Goal: Information Seeking & Learning: Find specific fact

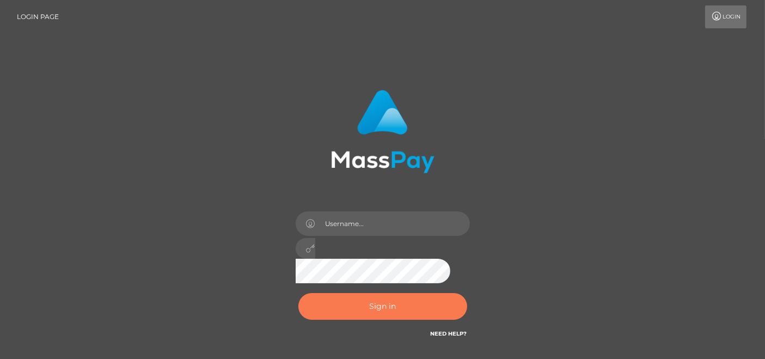
click at [386, 297] on button "Sign in" at bounding box center [382, 306] width 169 height 27
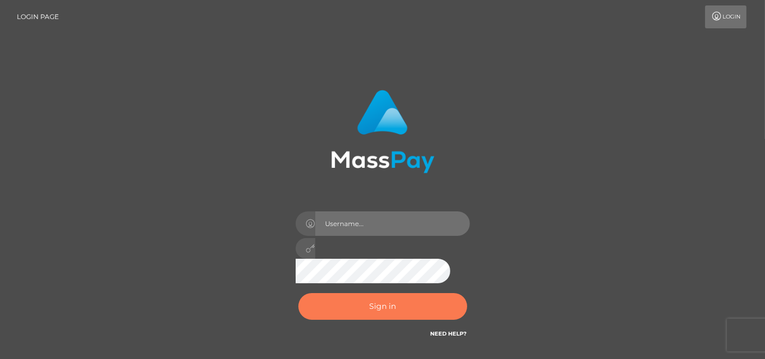
type input "[DOMAIN_NAME]"
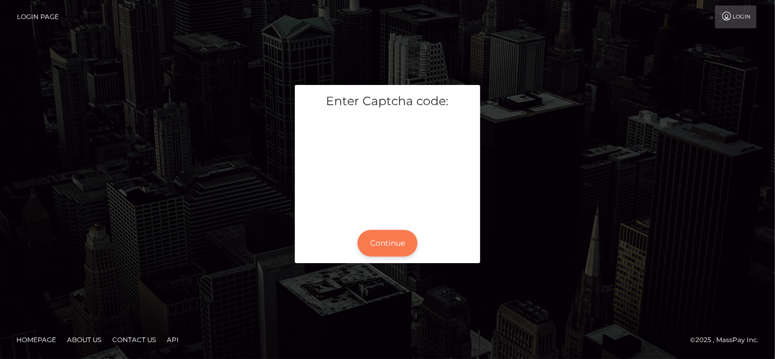
click at [405, 240] on button "Continue" at bounding box center [387, 243] width 60 height 27
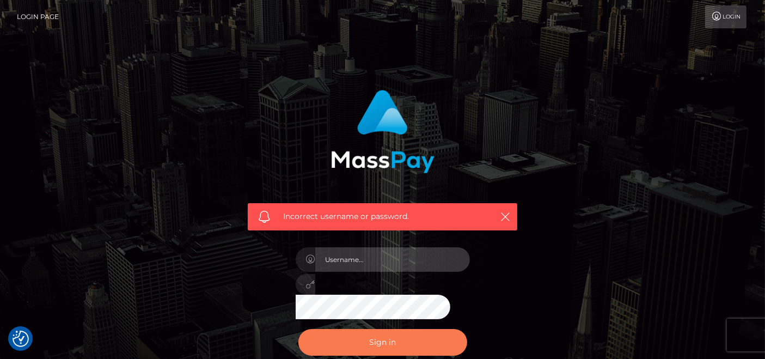
type input "pk.es"
click at [405, 342] on button "Sign in" at bounding box center [382, 342] width 169 height 27
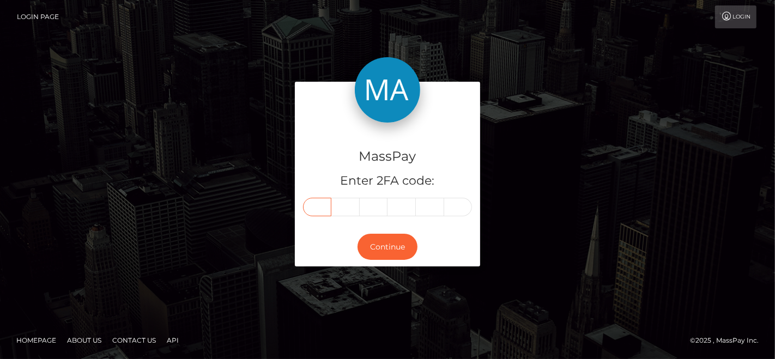
paste input "3"
type input "3"
type input "4"
type input "2"
type input "4"
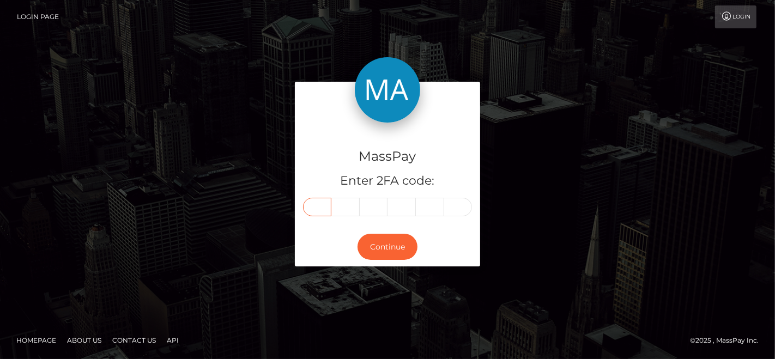
type input "2"
type input "0"
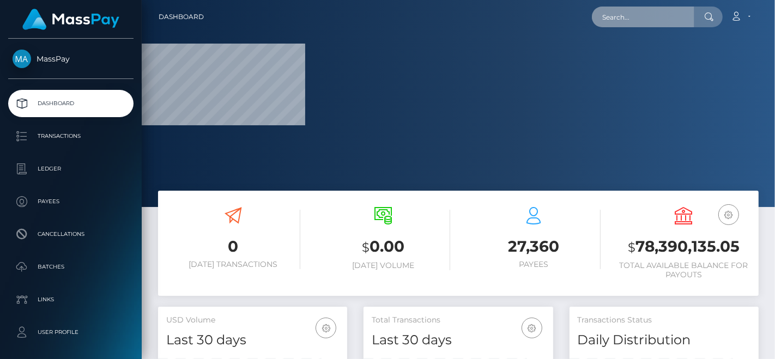
click at [660, 26] on input "text" at bounding box center [643, 17] width 102 height 21
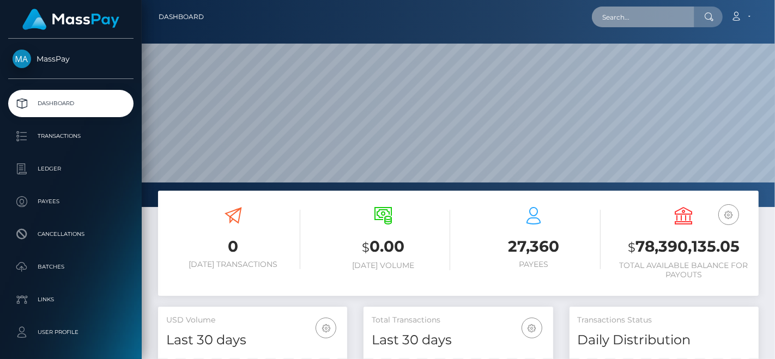
scroll to position [193, 189]
paste input "schreibuns@kommwirreisen.eu"
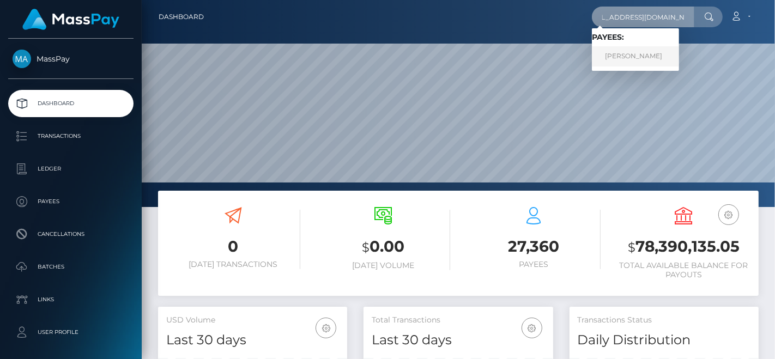
type input "schreibuns@kommwirreisen.eu"
click at [632, 52] on link "Sandra Wesolek" at bounding box center [635, 56] width 87 height 20
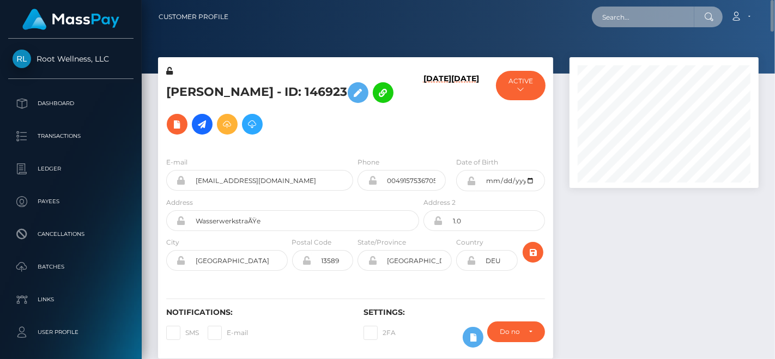
click at [618, 17] on input "text" at bounding box center [643, 17] width 102 height 21
paste input "Sandra.wesolek@web.de"
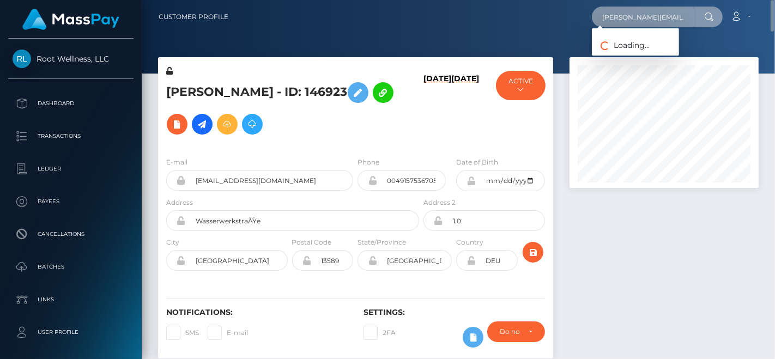
type input "Sandra.wesolek@web.de"
click at [635, 19] on input "text" at bounding box center [643, 17] width 102 height 21
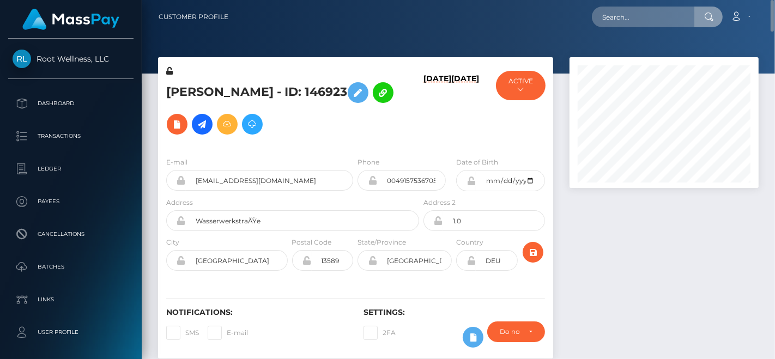
click at [568, 19] on div "Loading... Loading... Account Edit Profile Logout" at bounding box center [497, 16] width 521 height 23
click at [456, 16] on div "Loading... Loading... Account Edit Profile Logout" at bounding box center [497, 16] width 521 height 23
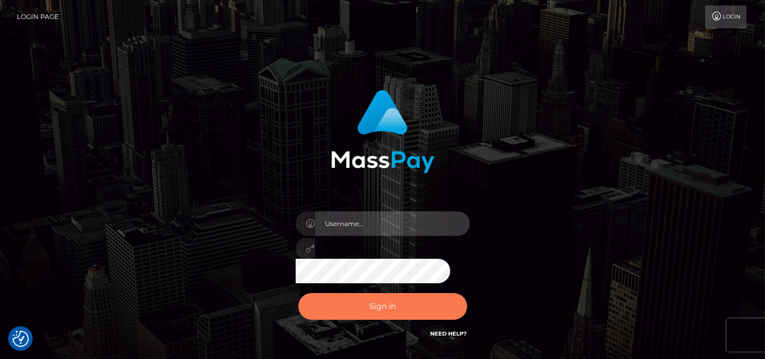
type input "[DOMAIN_NAME]"
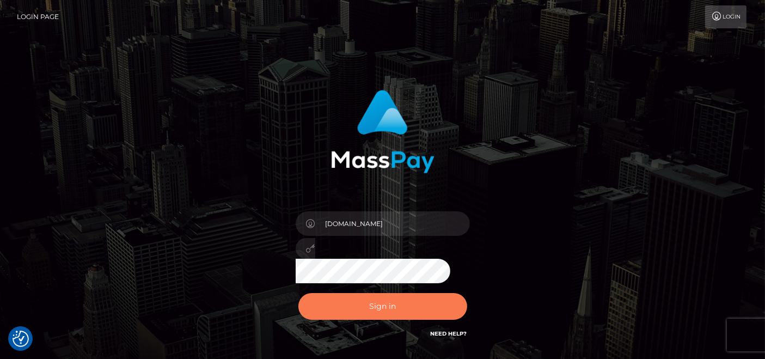
click at [358, 297] on button "Sign in" at bounding box center [382, 306] width 169 height 27
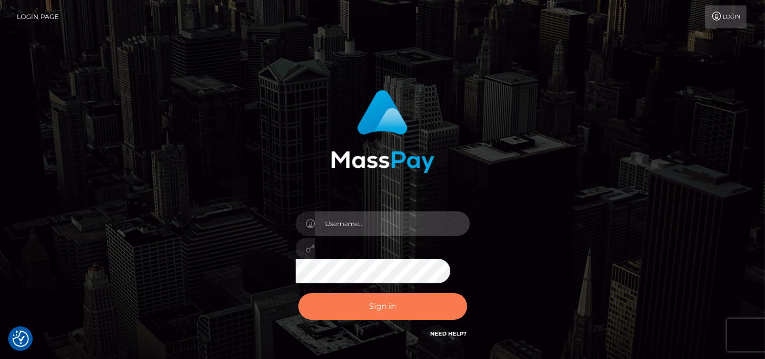
type input "pk.es"
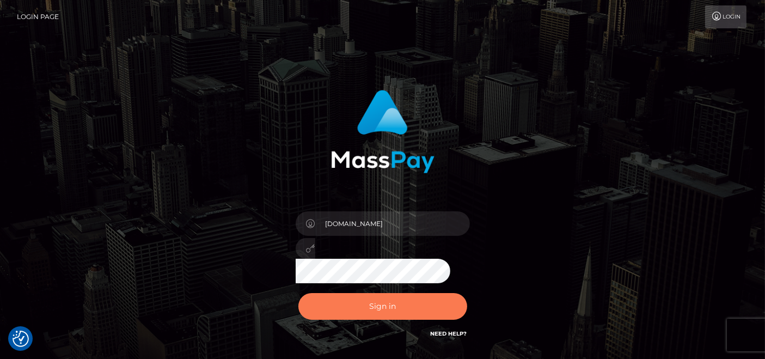
click at [382, 306] on button "Sign in" at bounding box center [382, 306] width 169 height 27
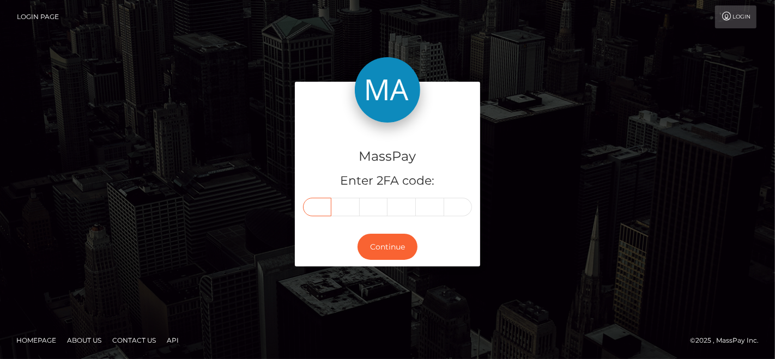
paste input "2"
type input "2"
type input "6"
type input "0"
type input "8"
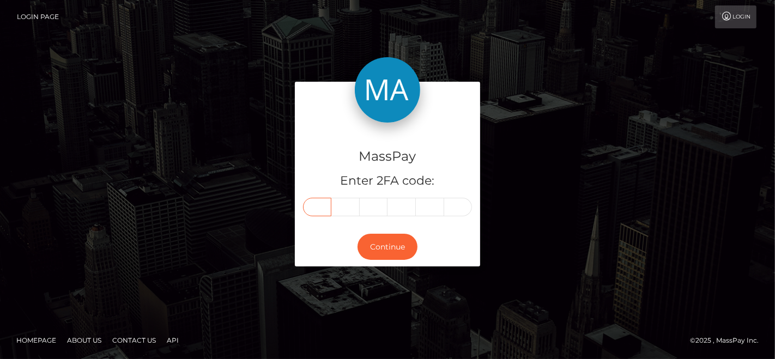
type input "0"
type input "6"
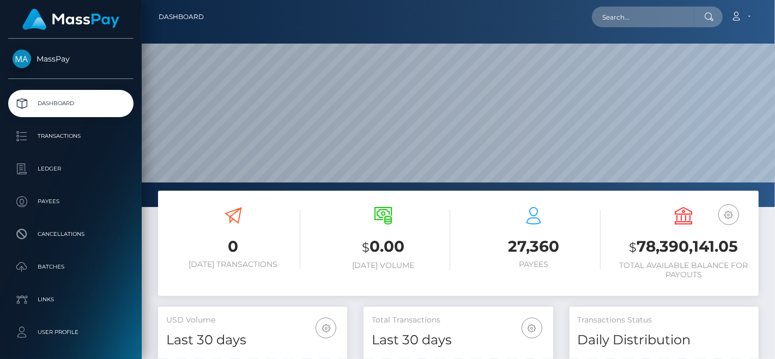
scroll to position [193, 189]
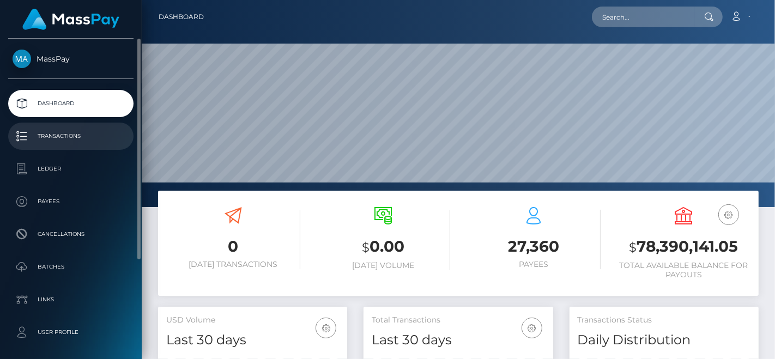
click at [75, 133] on p "Transactions" at bounding box center [71, 136] width 117 height 16
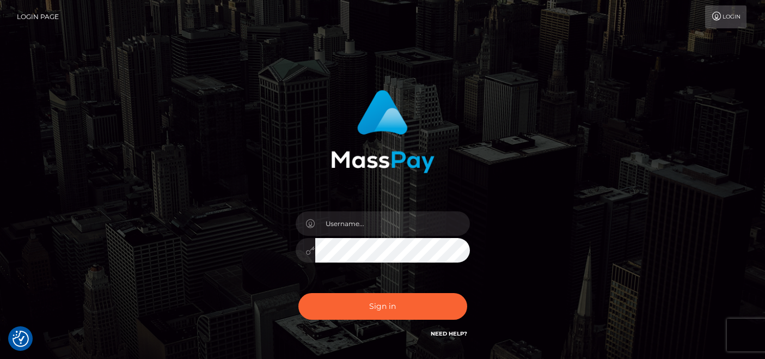
checkbox input "true"
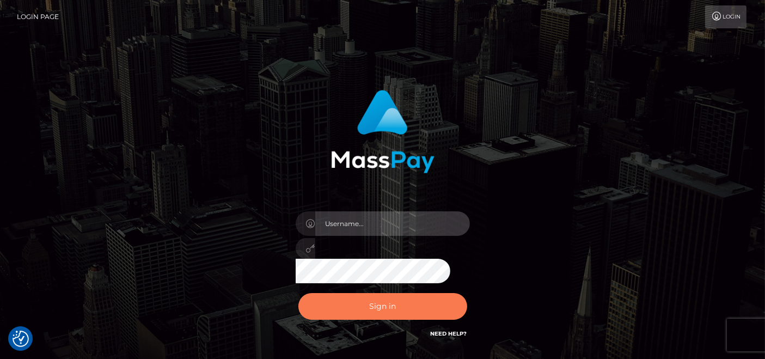
type input "[DOMAIN_NAME]"
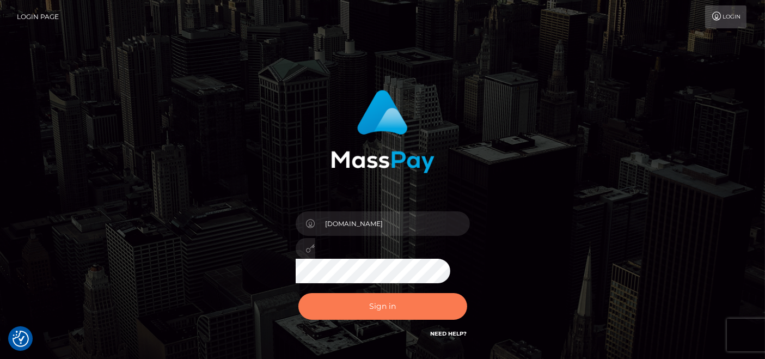
click at [394, 310] on button "Sign in" at bounding box center [382, 306] width 169 height 27
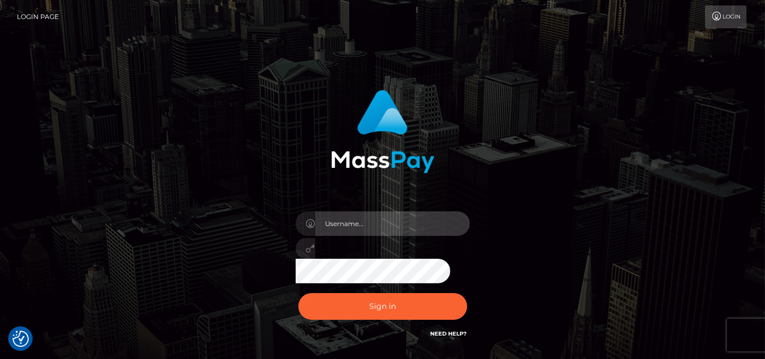
type input "[DOMAIN_NAME]"
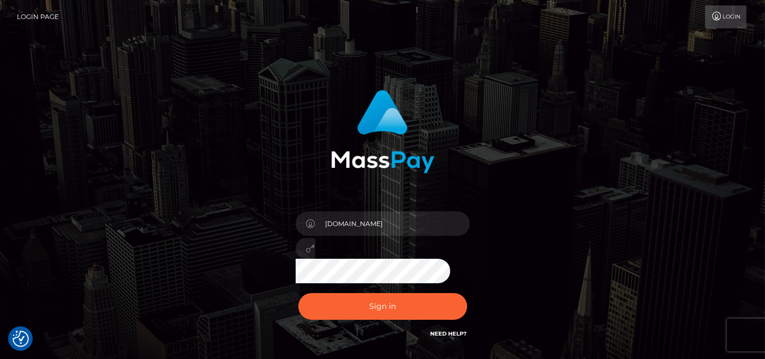
click at [355, 270] on div "[DOMAIN_NAME]" at bounding box center [383, 244] width 191 height 83
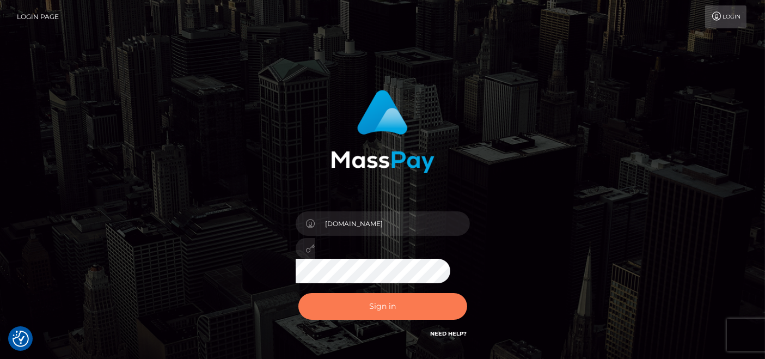
click at [357, 296] on button "Sign in" at bounding box center [382, 306] width 169 height 27
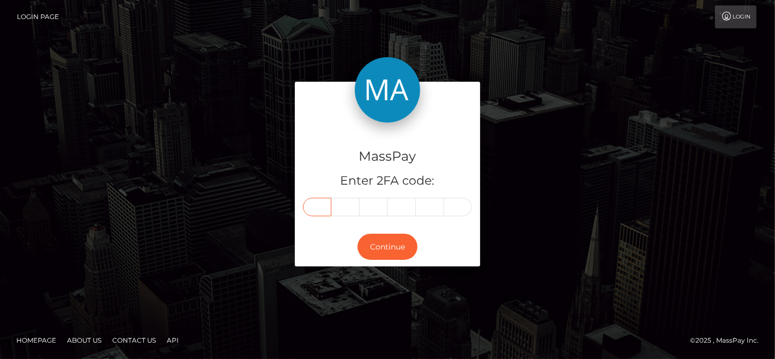
paste input "3"
type input "3"
type input "9"
type input "0"
type input "6"
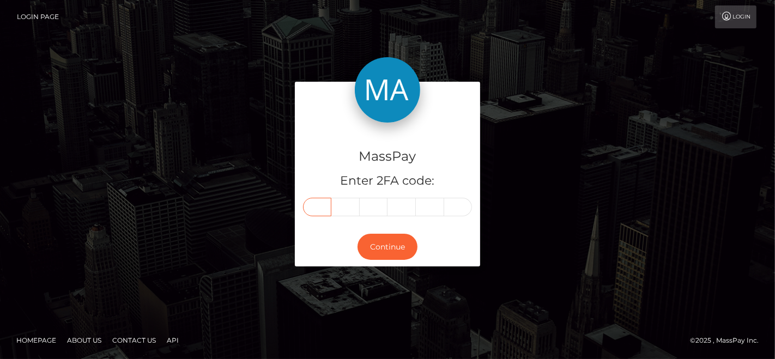
type input "1"
type input "6"
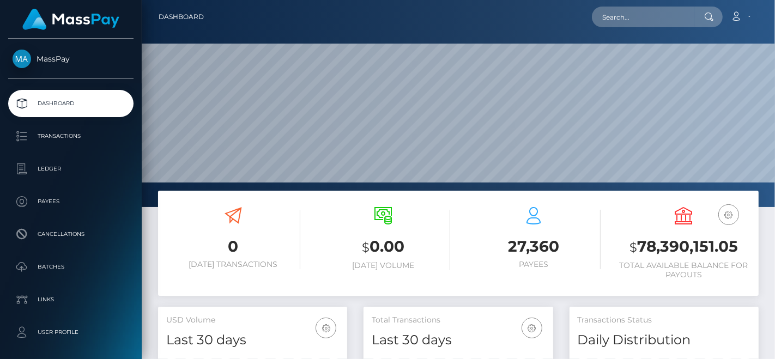
scroll to position [193, 189]
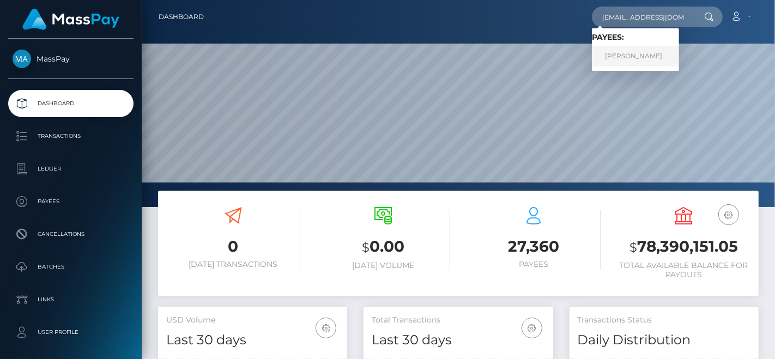
type input "[EMAIL_ADDRESS][DOMAIN_NAME]"
click at [625, 49] on link "[PERSON_NAME]" at bounding box center [635, 56] width 87 height 20
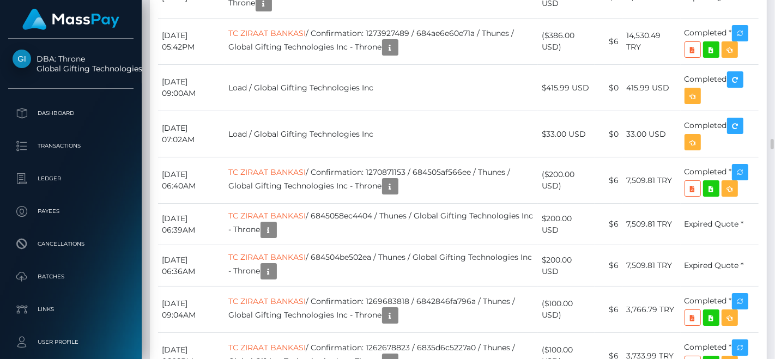
scroll to position [131, 189]
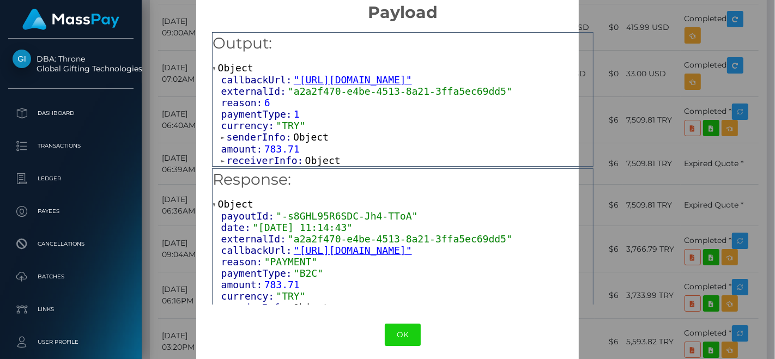
scroll to position [23, 0]
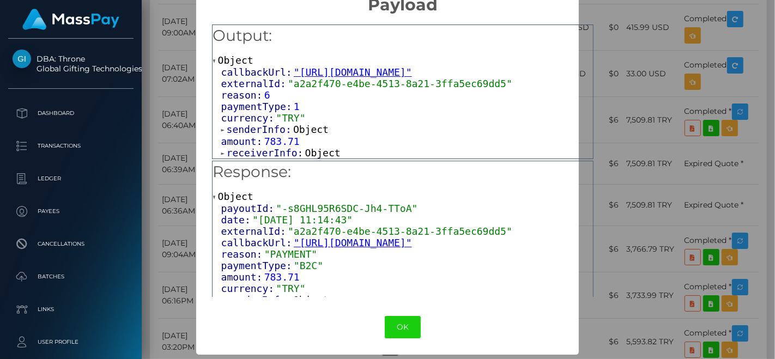
click at [261, 151] on span "receiverInfo:" at bounding box center [266, 152] width 78 height 11
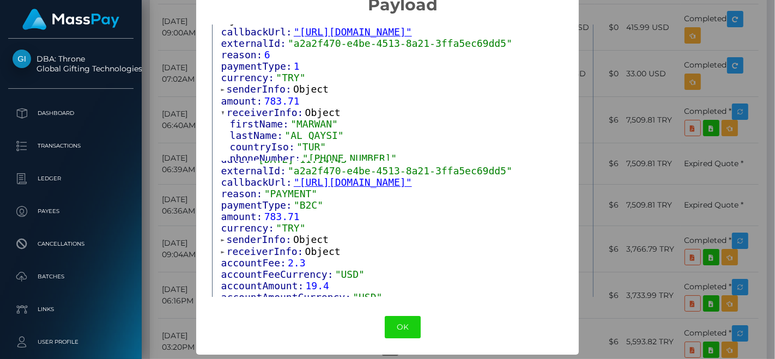
scroll to position [65, 0]
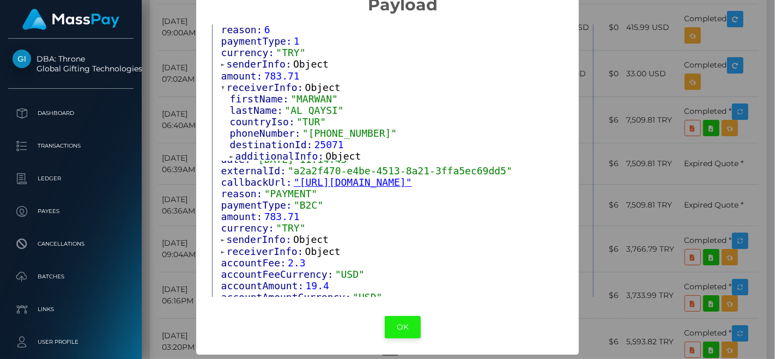
click at [395, 332] on button "OK" at bounding box center [403, 327] width 36 height 22
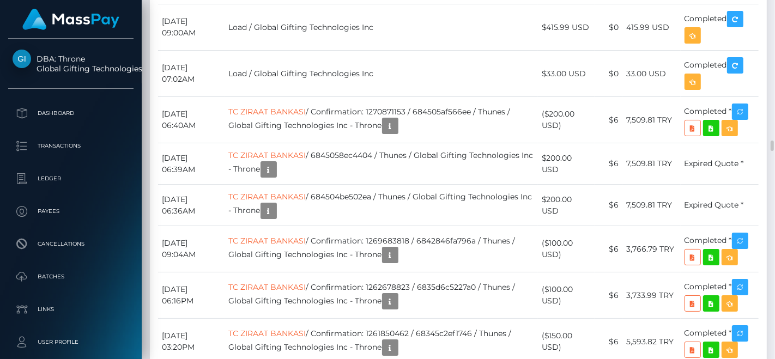
scroll to position [4720, 0]
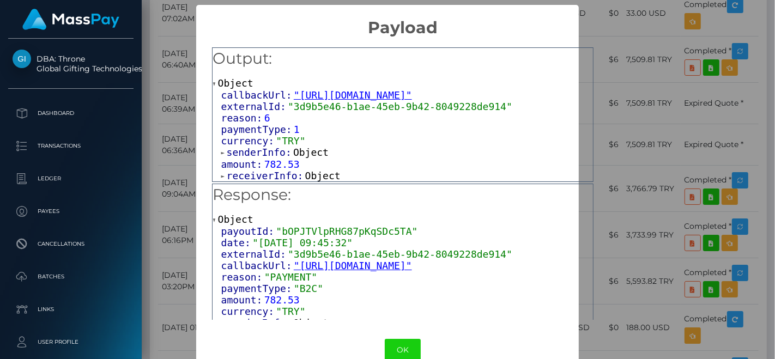
click at [270, 174] on span "receiverInfo:" at bounding box center [266, 175] width 78 height 11
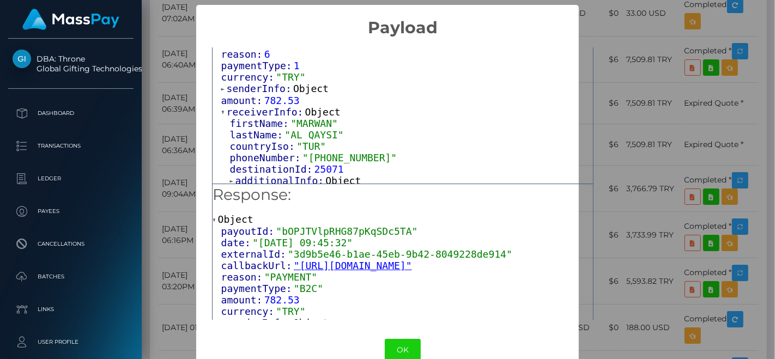
scroll to position [65, 0]
click at [325, 173] on span "Object" at bounding box center [342, 178] width 35 height 11
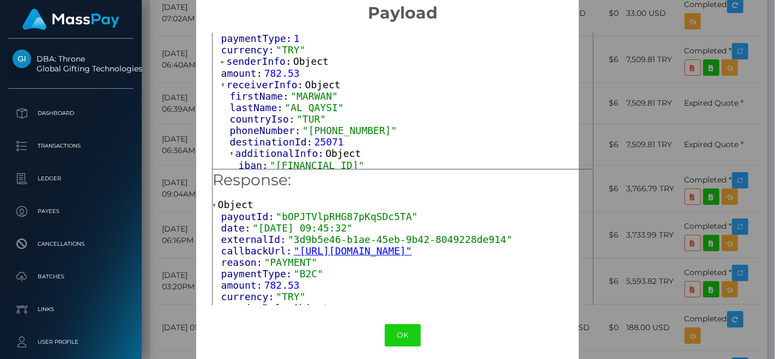
scroll to position [23, 0]
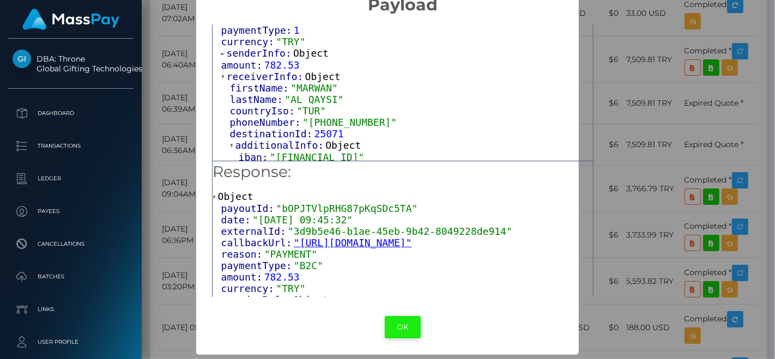
click at [394, 322] on button "OK" at bounding box center [403, 327] width 36 height 22
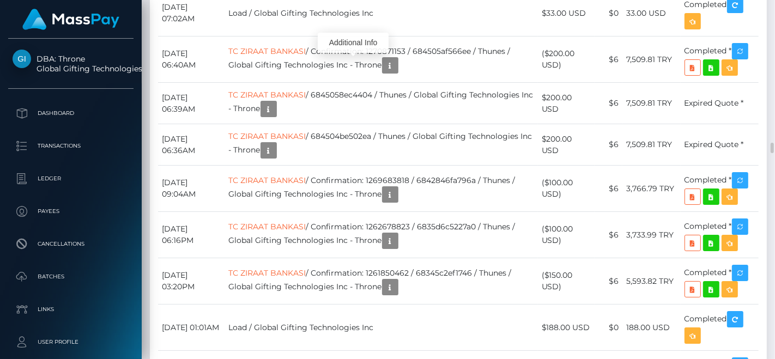
scroll to position [131, 189]
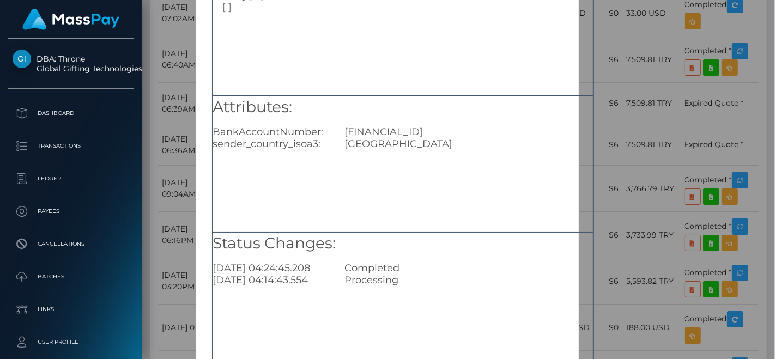
scroll to position [159, 0]
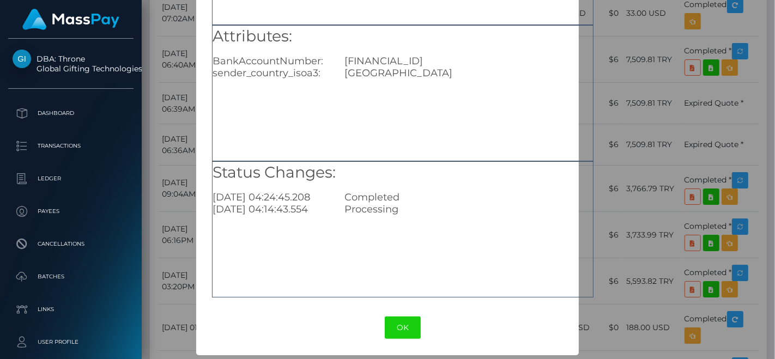
click at [404, 332] on button "OK" at bounding box center [403, 327] width 36 height 22
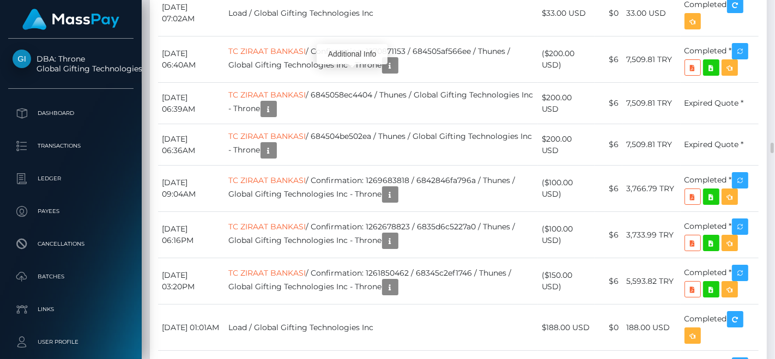
scroll to position [131, 189]
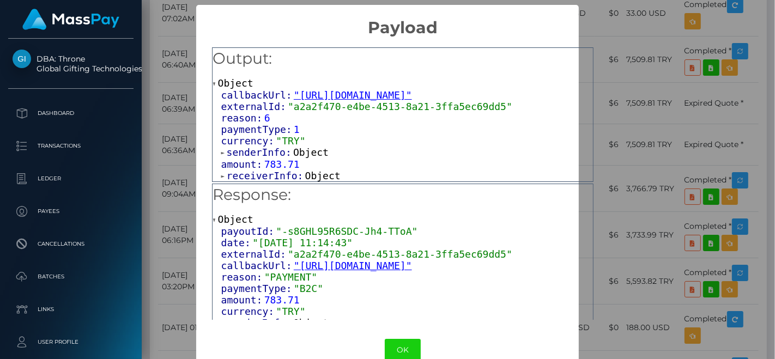
click at [272, 150] on span "senderInfo:" at bounding box center [260, 152] width 66 height 11
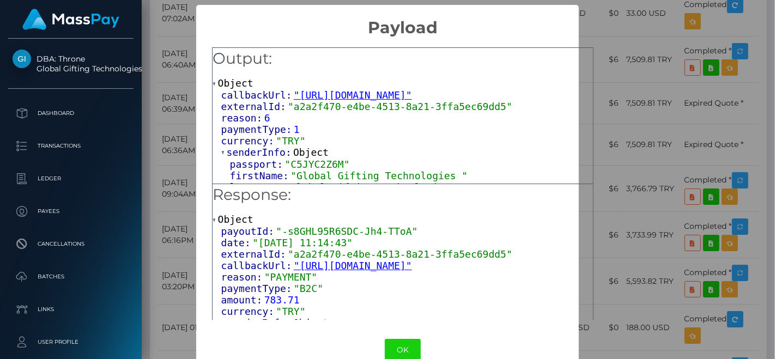
scroll to position [60, 0]
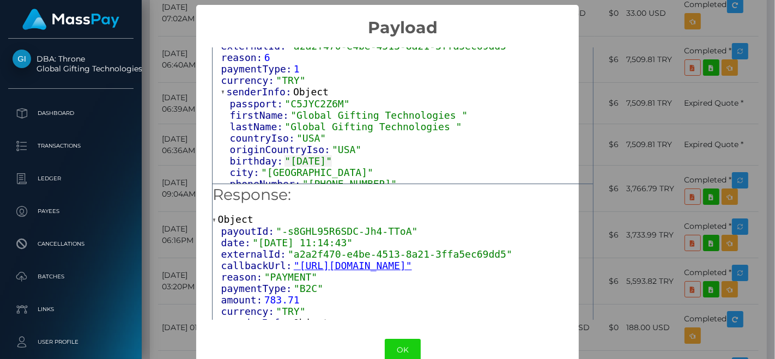
click at [271, 93] on span "senderInfo:" at bounding box center [260, 91] width 66 height 11
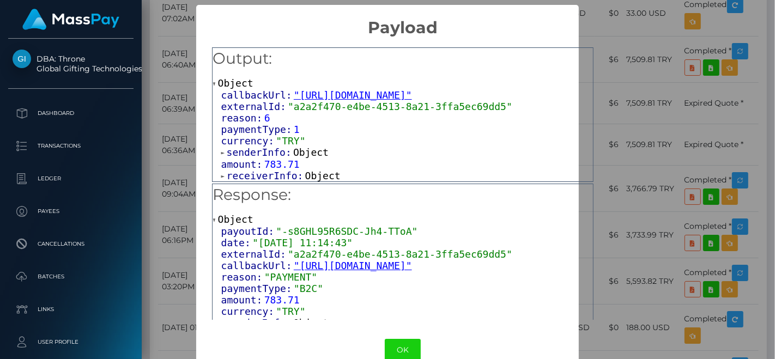
scroll to position [23, 0]
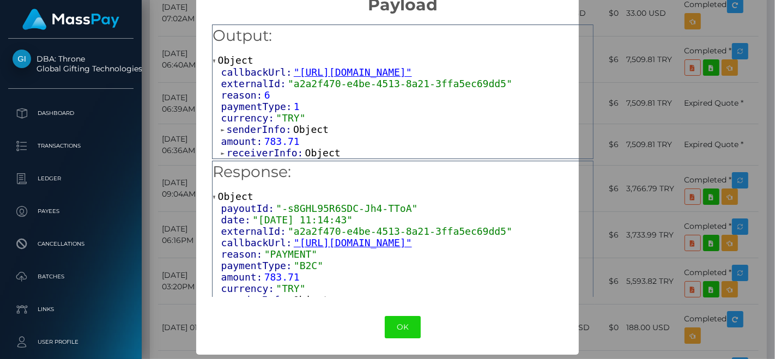
click at [277, 150] on span "receiverInfo:" at bounding box center [266, 152] width 78 height 11
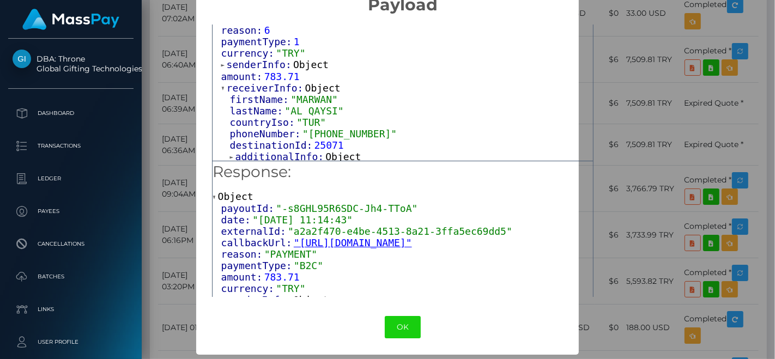
scroll to position [65, 0]
click at [281, 153] on span "additionalInfo:" at bounding box center [280, 155] width 90 height 11
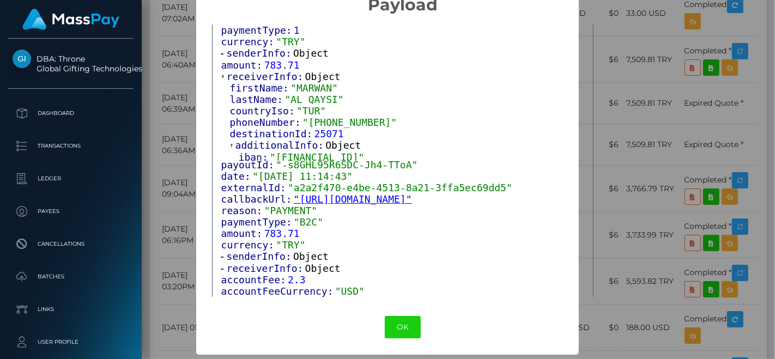
scroll to position [60, 0]
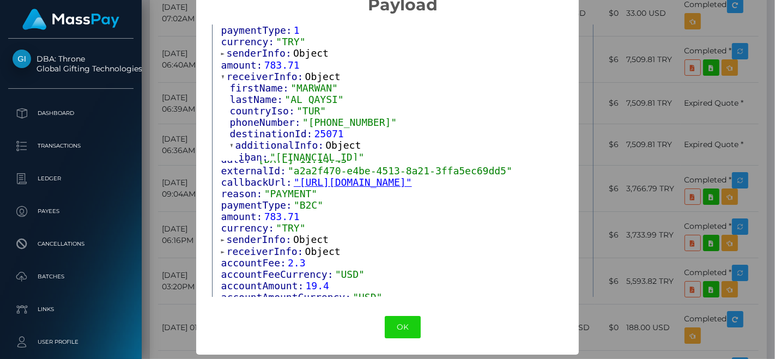
click at [277, 235] on span "senderInfo:" at bounding box center [260, 239] width 66 height 11
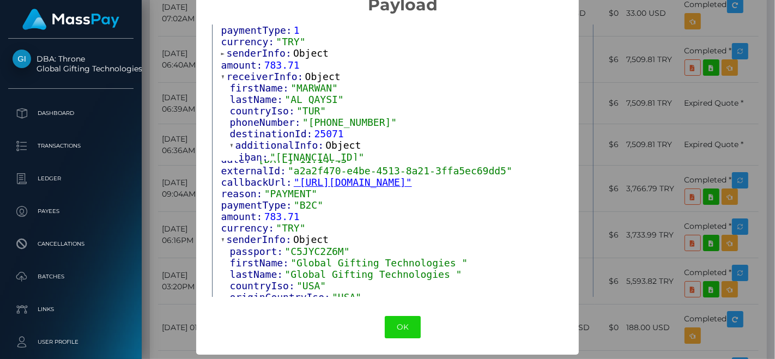
click at [275, 235] on span "senderInfo:" at bounding box center [260, 239] width 66 height 11
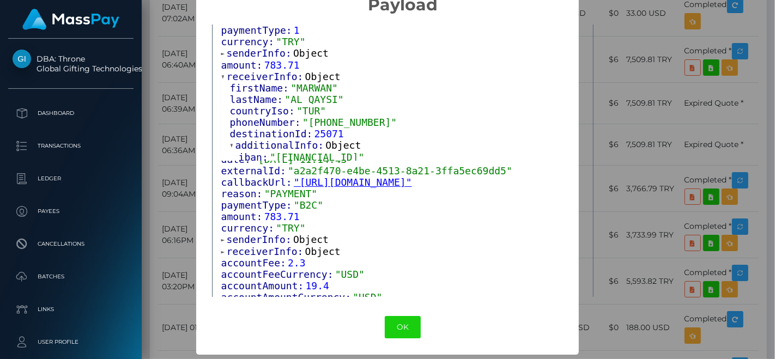
click at [273, 246] on span "receiverInfo:" at bounding box center [266, 251] width 78 height 11
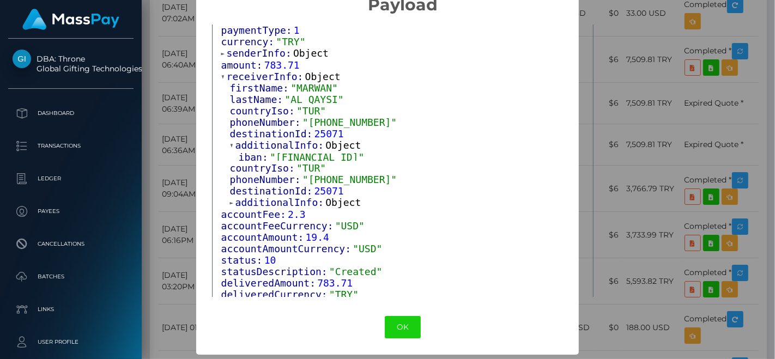
scroll to position [118, 0]
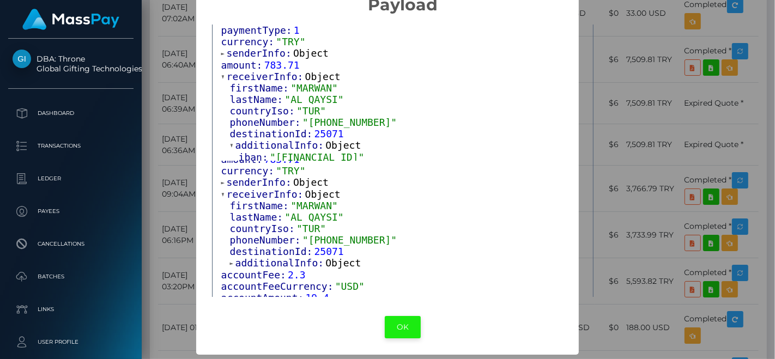
click at [398, 322] on button "OK" at bounding box center [403, 327] width 36 height 22
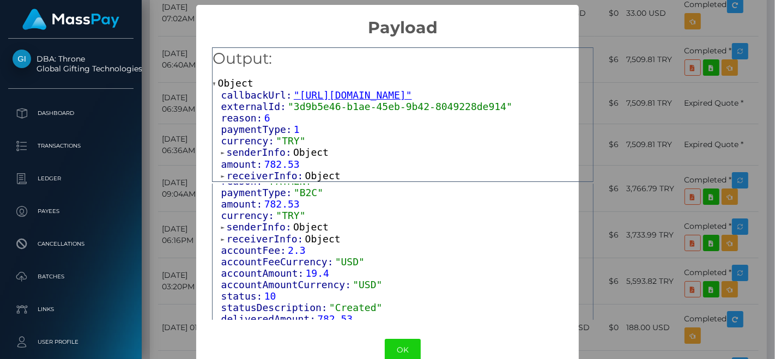
scroll to position [110, 0]
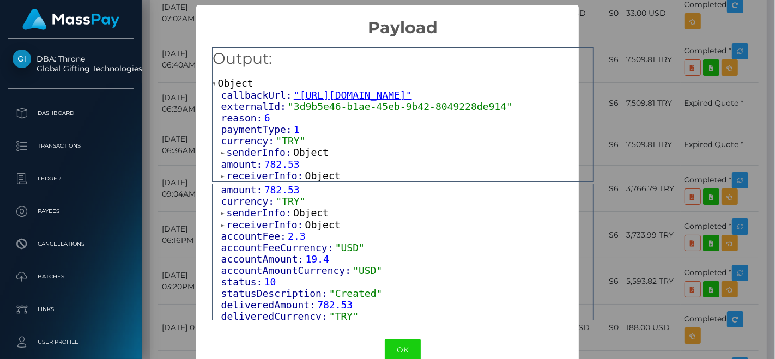
click at [272, 221] on span "receiverInfo:" at bounding box center [266, 224] width 78 height 11
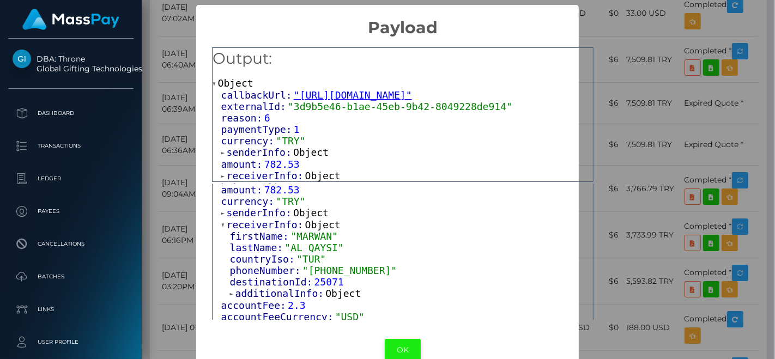
click at [403, 352] on button "OK" at bounding box center [403, 350] width 36 height 22
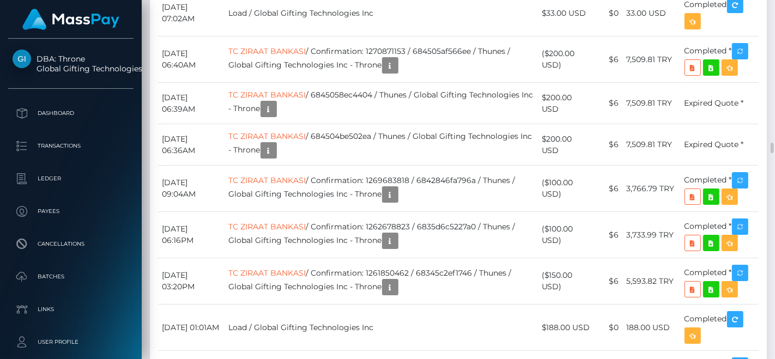
scroll to position [131, 189]
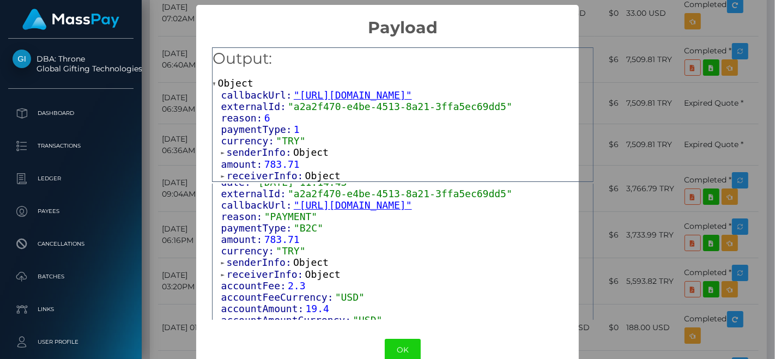
scroll to position [110, 0]
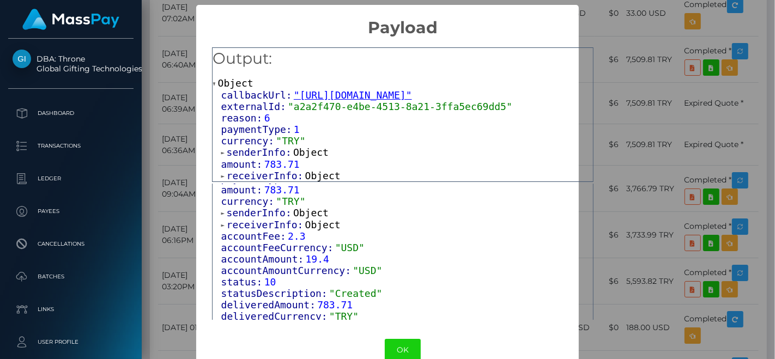
click at [392, 339] on button "OK" at bounding box center [403, 350] width 36 height 22
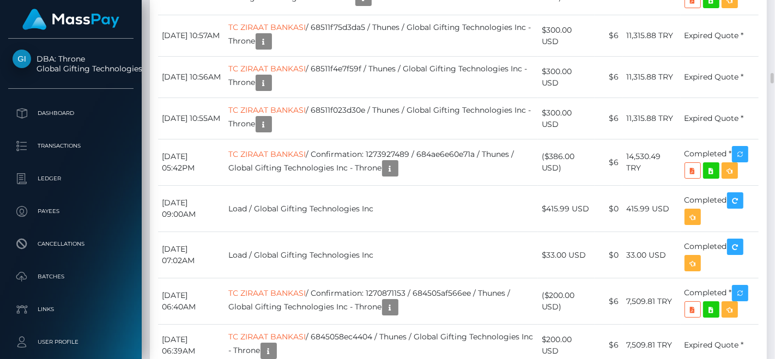
scroll to position [4418, 0]
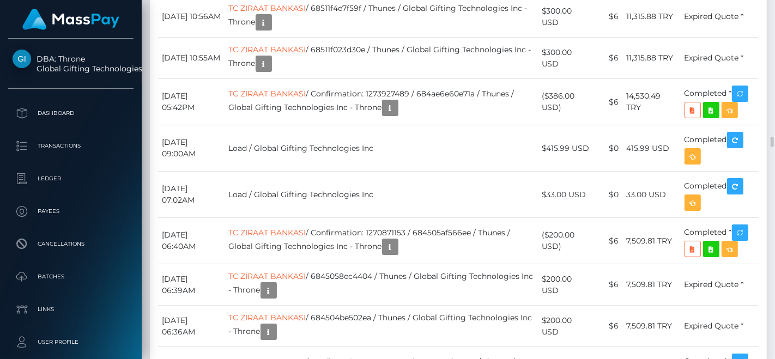
scroll to position [131, 189]
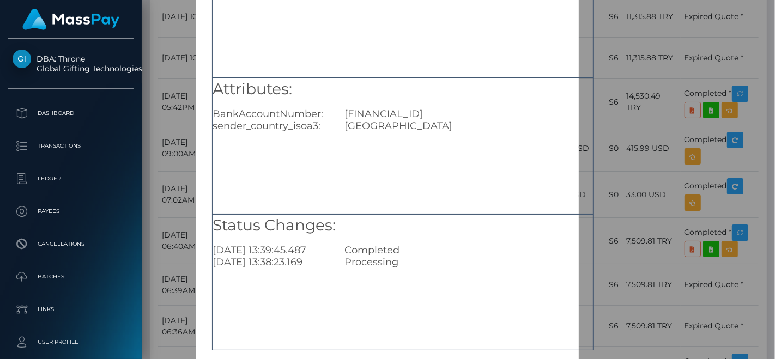
scroll to position [159, 0]
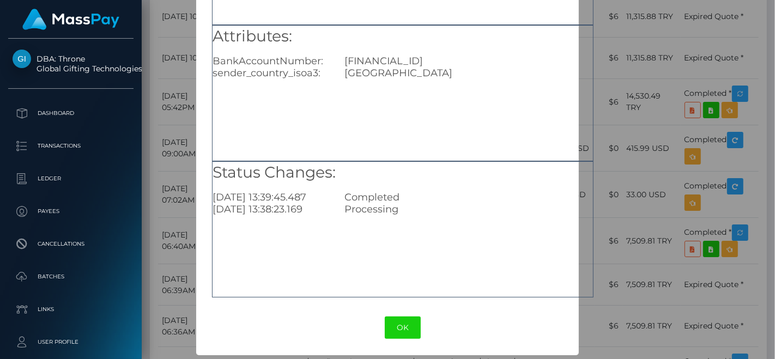
drag, startPoint x: 257, startPoint y: 195, endPoint x: 359, endPoint y: 195, distance: 102.9
click at [359, 195] on div "2025-08-16 13:39:45.487 Completed" at bounding box center [402, 197] width 397 height 12
click at [398, 333] on button "OK" at bounding box center [403, 327] width 36 height 22
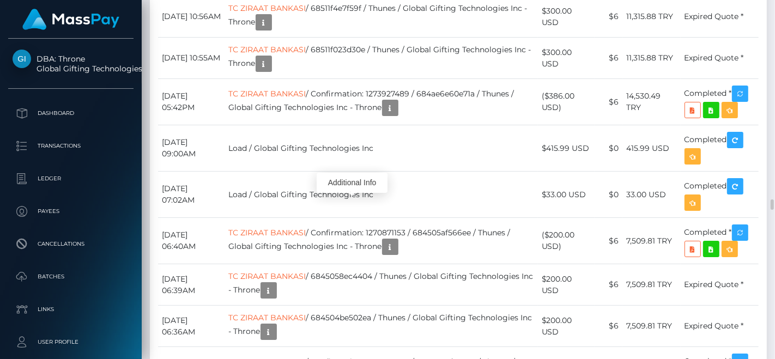
scroll to position [4599, 0]
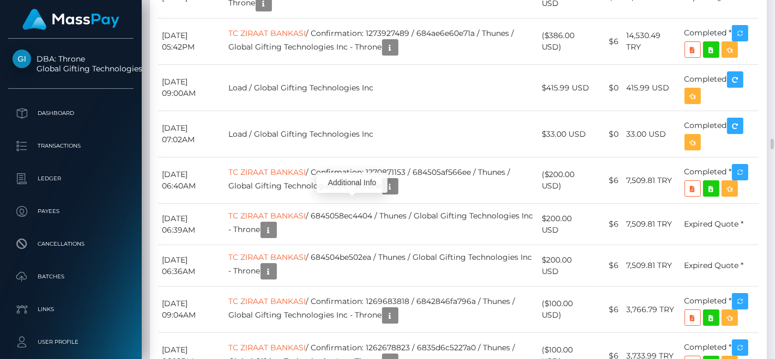
click at [356, 191] on div "Additional Info" at bounding box center [351, 183] width 71 height 20
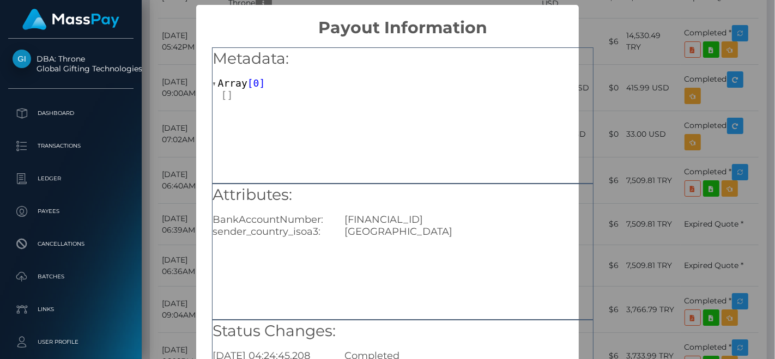
click at [404, 217] on div "TR690001001306863406085001" at bounding box center [468, 220] width 264 height 12
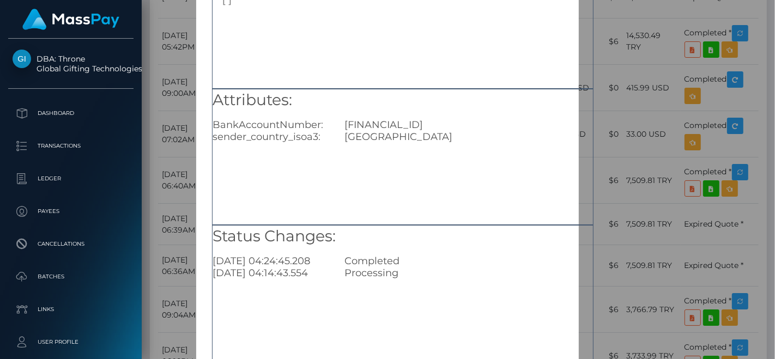
scroll to position [159, 0]
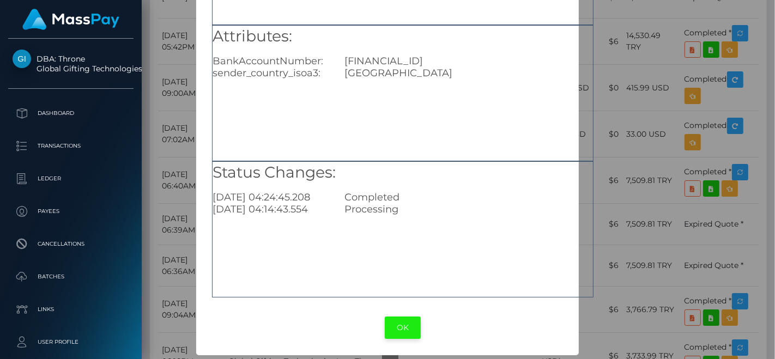
click at [405, 326] on button "OK" at bounding box center [403, 327] width 36 height 22
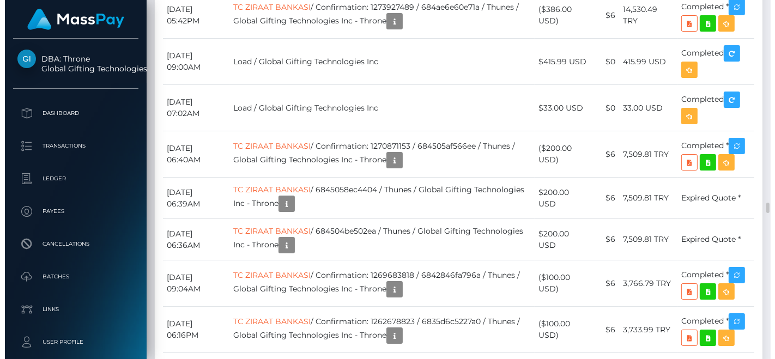
scroll to position [4720, 0]
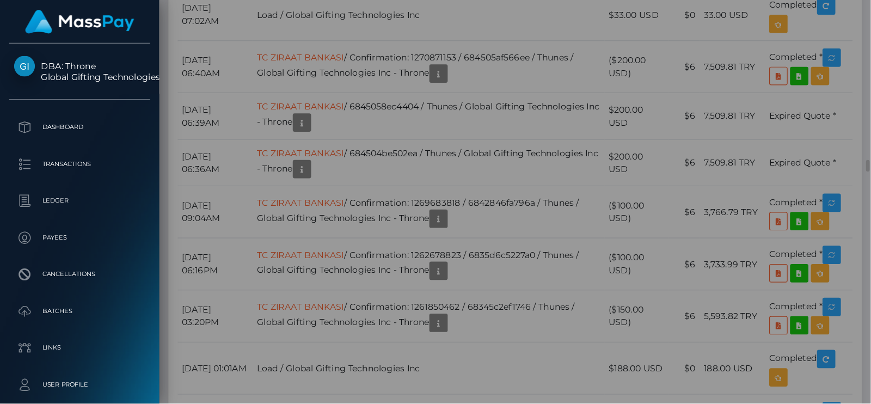
scroll to position [0, 0]
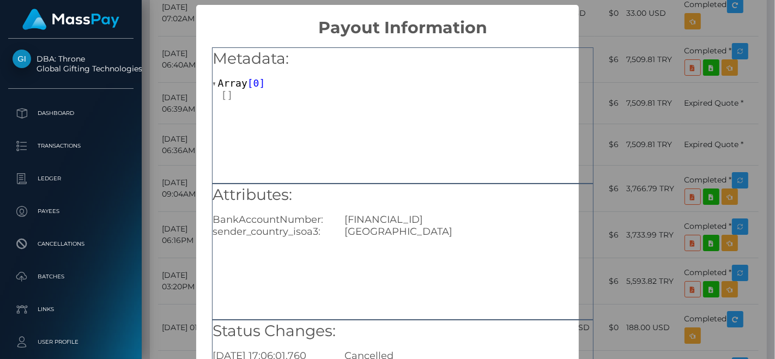
click at [409, 216] on div "TR780001001306872776105001" at bounding box center [468, 220] width 264 height 12
copy div "TR780001001306872776105001"
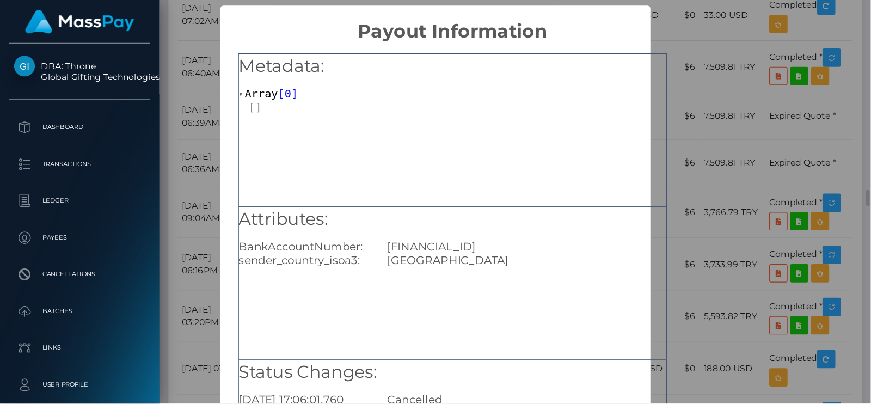
scroll to position [114, 0]
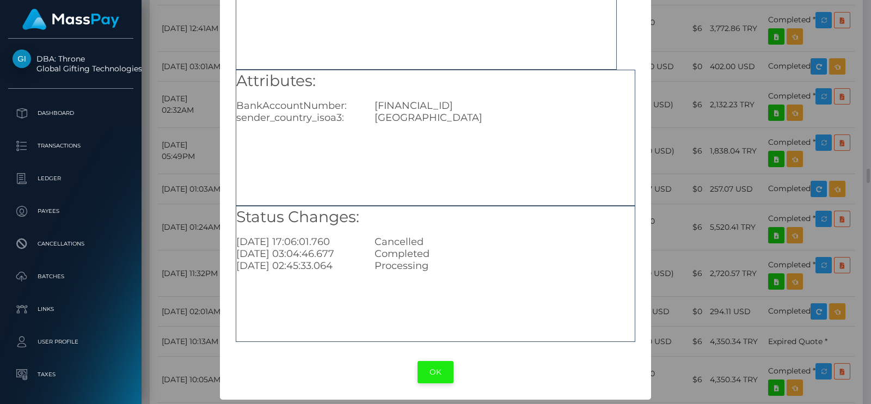
click at [418, 358] on button "OK" at bounding box center [436, 372] width 36 height 22
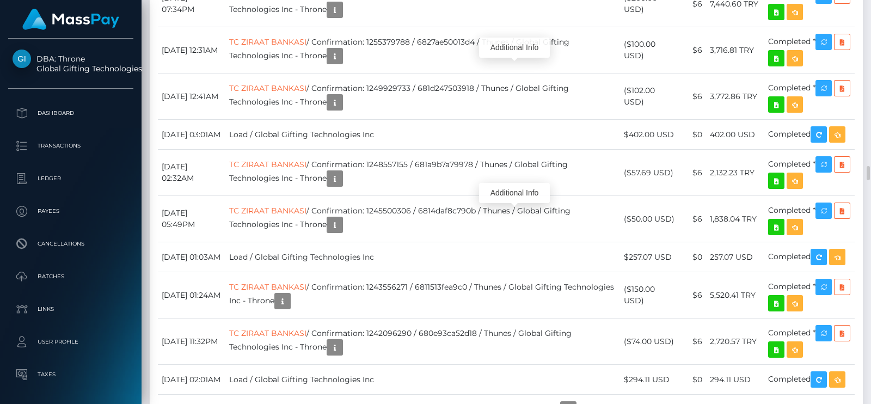
scroll to position [130, 221]
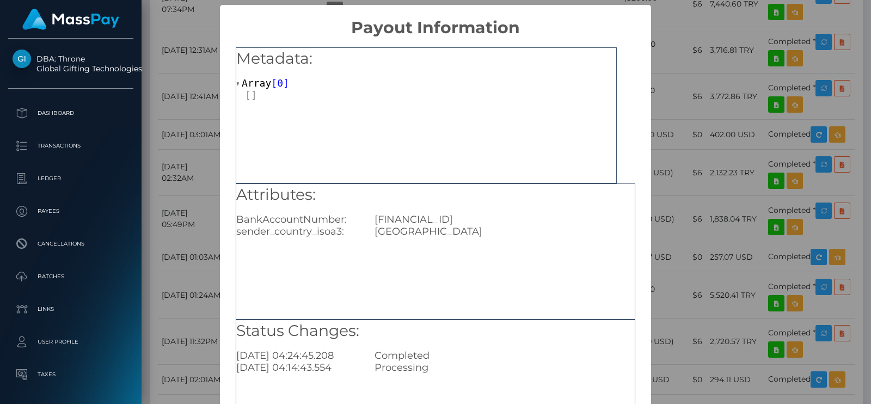
scroll to position [0, 0]
click at [497, 157] on div "Metadata: Array [ 0 ]" at bounding box center [426, 115] width 381 height 136
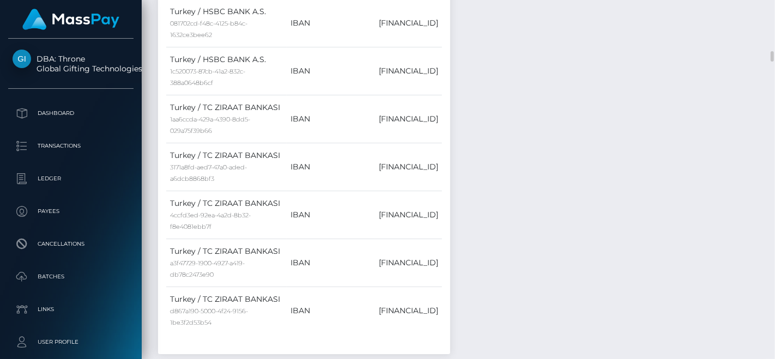
scroll to position [1452, 0]
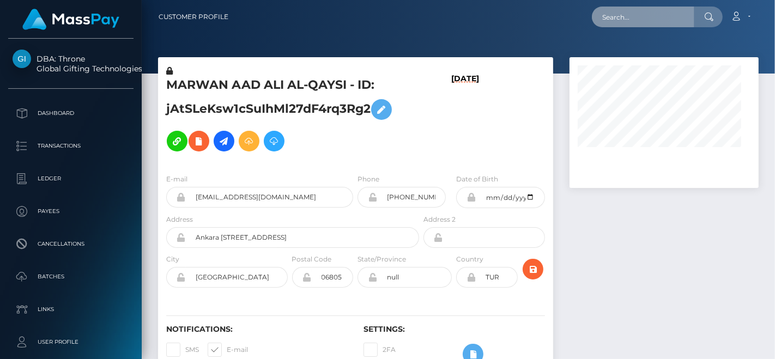
click at [633, 17] on input "text" at bounding box center [643, 17] width 102 height 21
paste input "[EMAIL_ADDRESS][DOMAIN_NAME]"
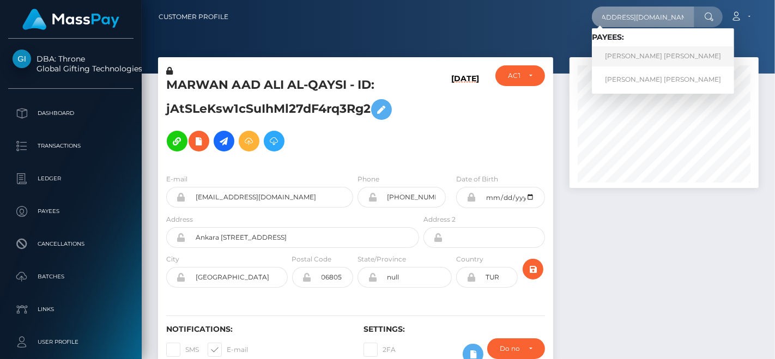
type input "[EMAIL_ADDRESS][DOMAIN_NAME]"
click at [630, 53] on link "[PERSON_NAME] [PERSON_NAME]" at bounding box center [663, 56] width 142 height 20
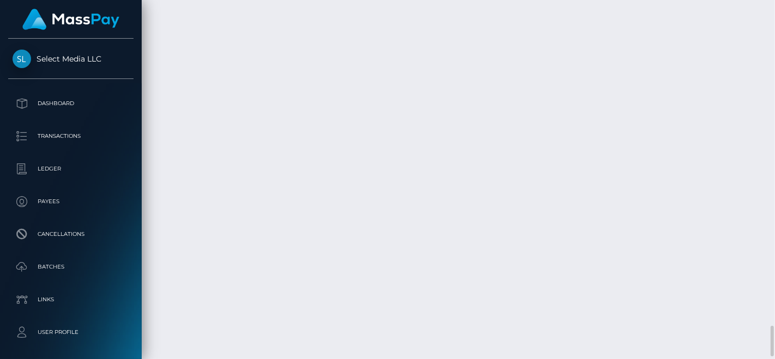
scroll to position [3207, 0]
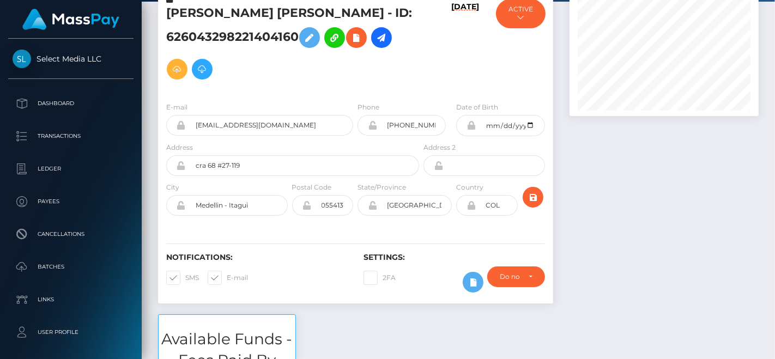
scroll to position [0, 0]
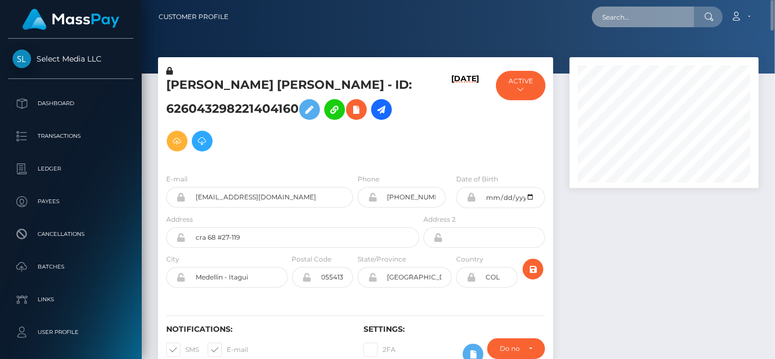
click at [621, 22] on input "text" at bounding box center [643, 17] width 102 height 21
paste input "[EMAIL_ADDRESS][DOMAIN_NAME]"
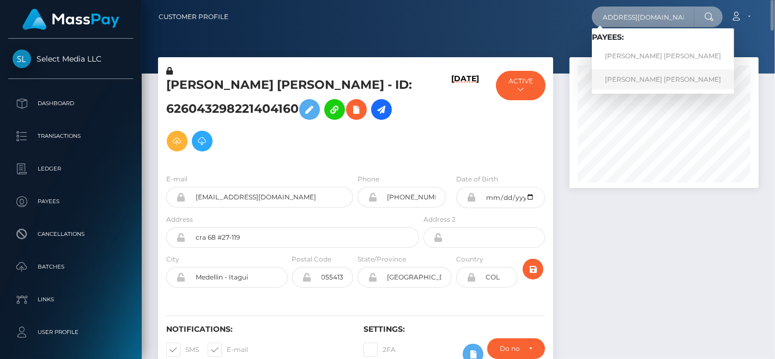
type input "[EMAIL_ADDRESS][DOMAIN_NAME]"
click at [634, 73] on link "[PERSON_NAME] [PERSON_NAME]" at bounding box center [663, 79] width 142 height 20
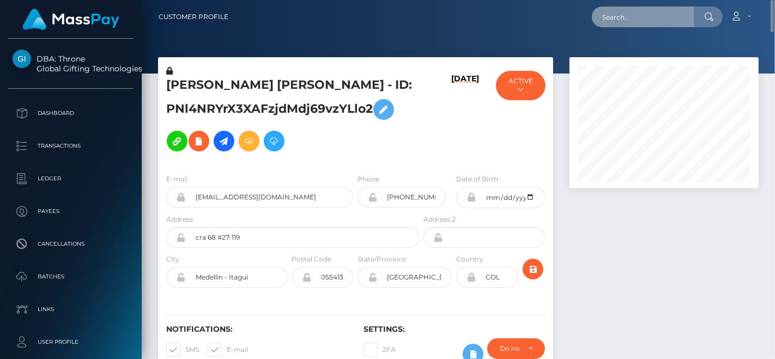
click at [632, 21] on input "text" at bounding box center [643, 17] width 102 height 21
paste input "[EMAIL_ADDRESS][DOMAIN_NAME]"
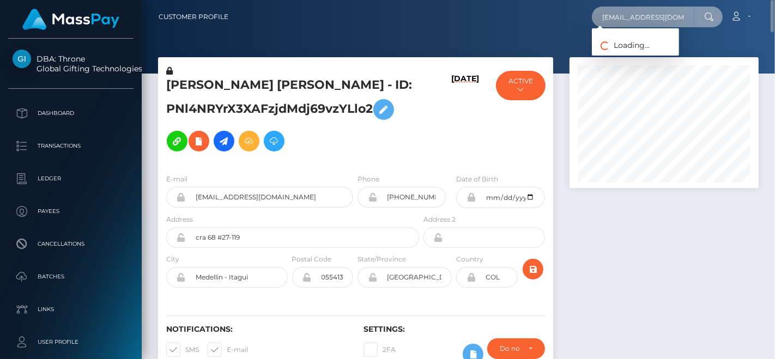
scroll to position [0, 27]
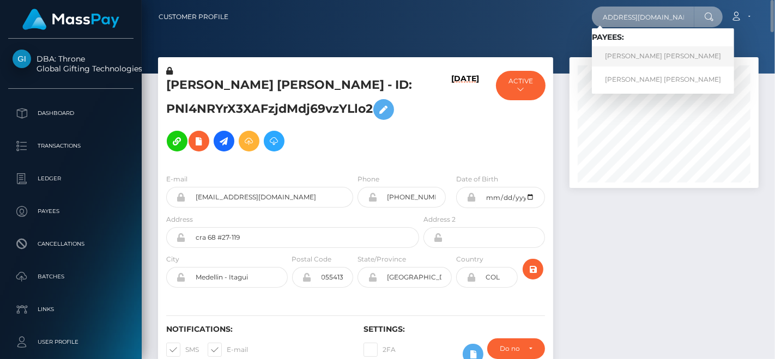
type input "[EMAIL_ADDRESS][DOMAIN_NAME]"
click at [644, 49] on link "[PERSON_NAME] [PERSON_NAME]" at bounding box center [663, 56] width 142 height 20
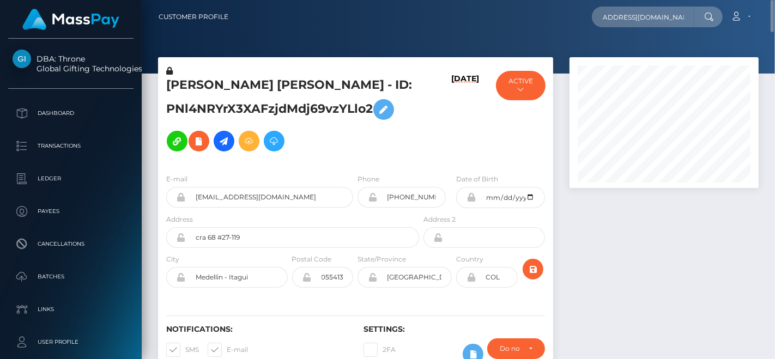
scroll to position [0, 0]
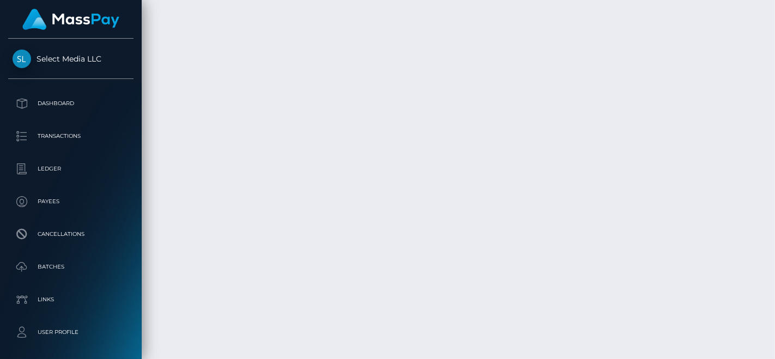
scroll to position [3207, 0]
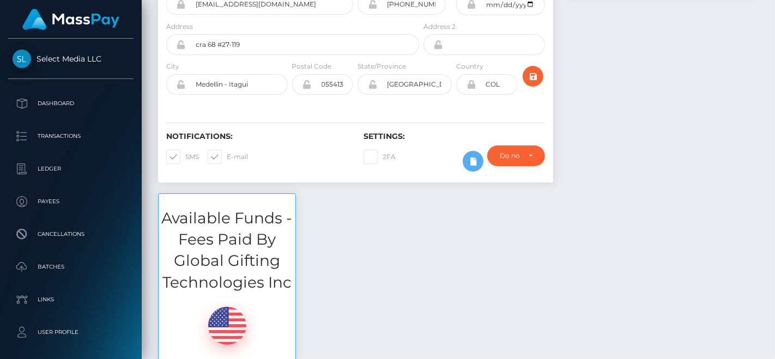
scroll to position [0, 0]
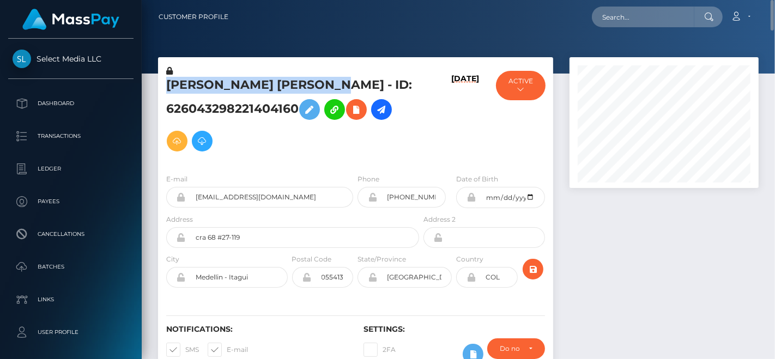
drag, startPoint x: 168, startPoint y: 88, endPoint x: 336, endPoint y: 84, distance: 168.3
click at [336, 84] on h5 "MARIA JOSE RUIZ CADAVID - ID: 626043298221404160" at bounding box center [289, 117] width 247 height 80
copy h5 "MARIA JOSE RUIZ CADAVID"
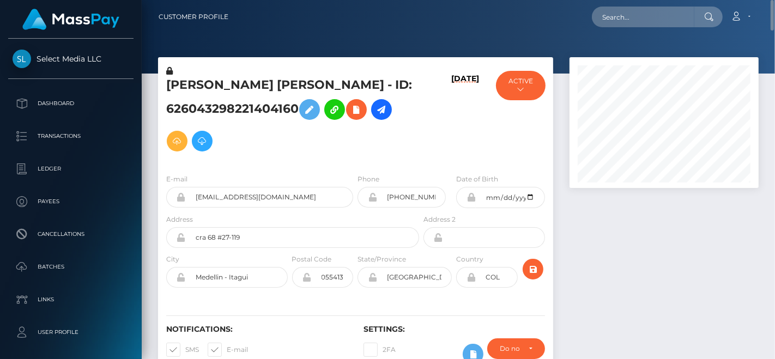
click at [389, 149] on h5 "MARIA JOSE RUIZ CADAVID - ID: 626043298221404160" at bounding box center [289, 117] width 247 height 80
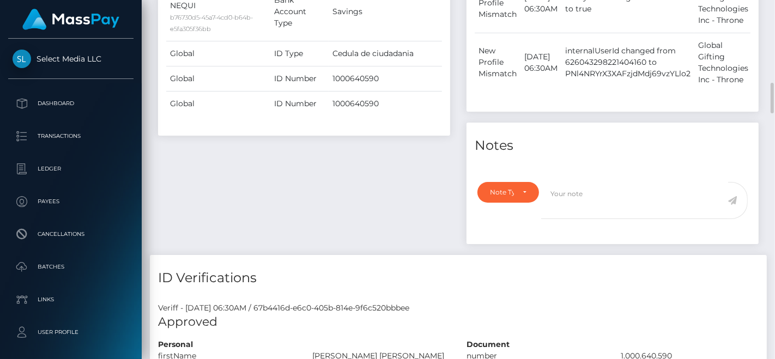
scroll to position [1210, 0]
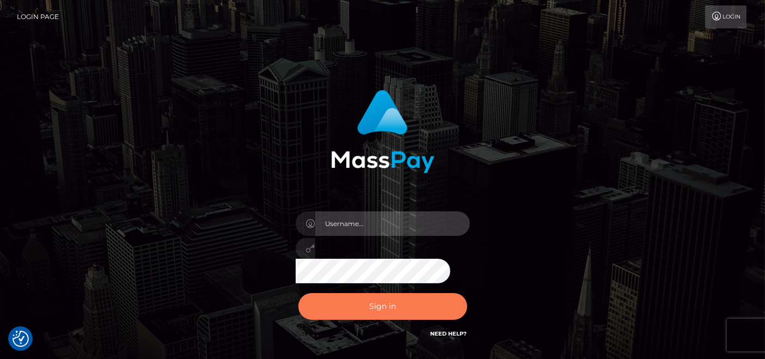
type input "[DOMAIN_NAME]"
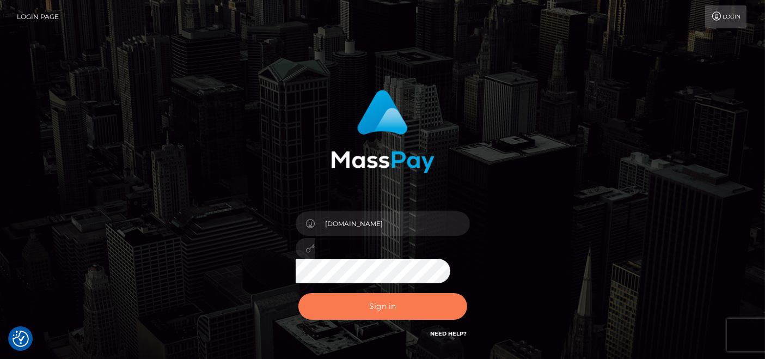
click at [387, 303] on button "Sign in" at bounding box center [382, 306] width 169 height 27
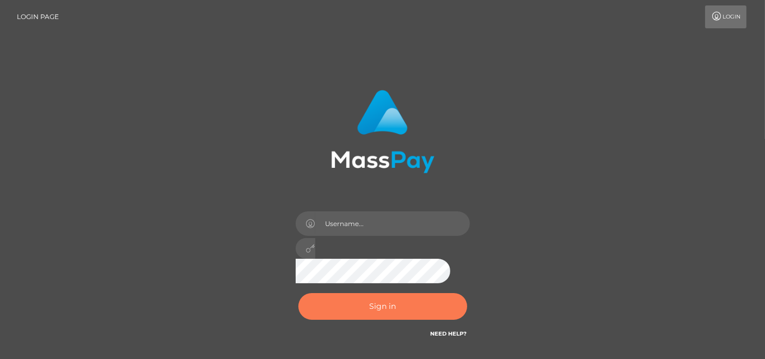
click at [378, 303] on button "Sign in" at bounding box center [382, 306] width 169 height 27
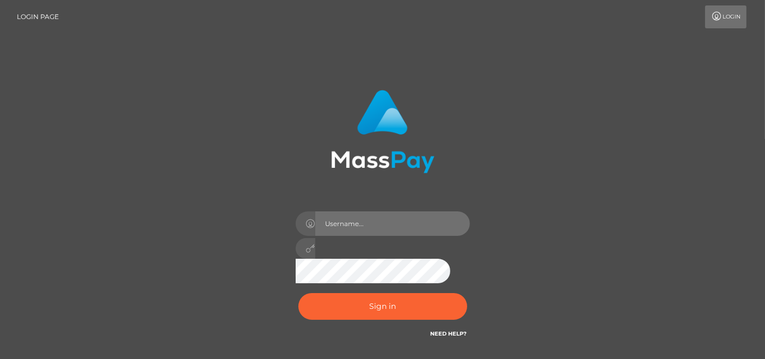
type input "[DOMAIN_NAME]"
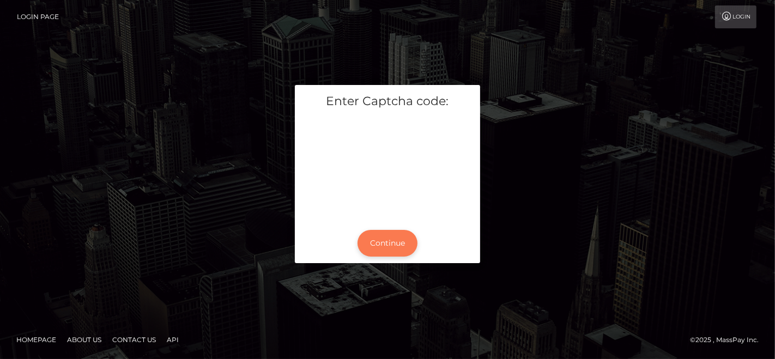
click at [404, 239] on button "Continue" at bounding box center [387, 243] width 60 height 27
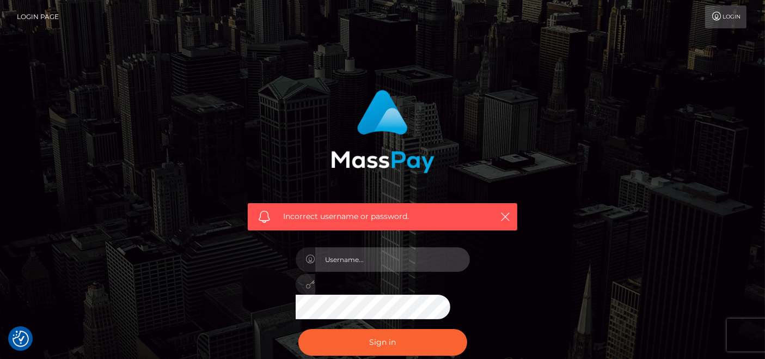
type input "[DOMAIN_NAME]"
drag, startPoint x: 414, startPoint y: 326, endPoint x: 409, endPoint y: 327, distance: 5.5
click at [414, 327] on div "Sign in Need Help?" at bounding box center [383, 346] width 191 height 48
click at [411, 326] on div "Sign in Need Help?" at bounding box center [383, 346] width 191 height 48
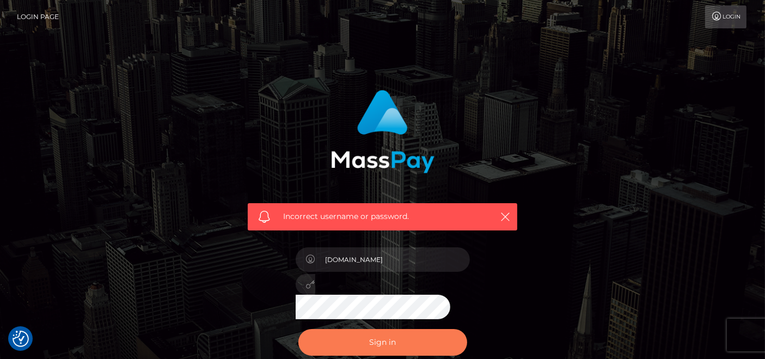
click at [417, 337] on button "Sign in" at bounding box center [382, 342] width 169 height 27
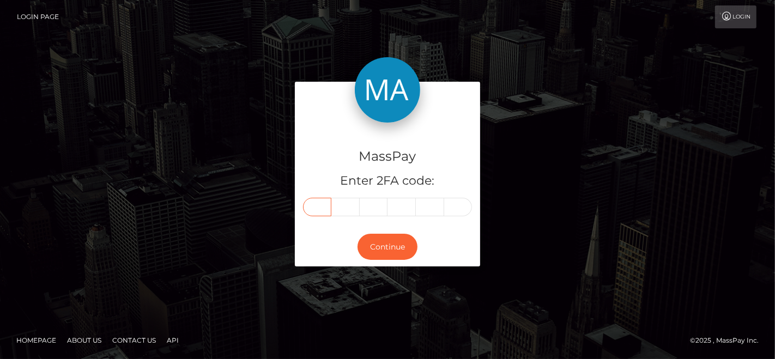
paste input "5"
type input "5"
type input "3"
type input "9"
type input "5"
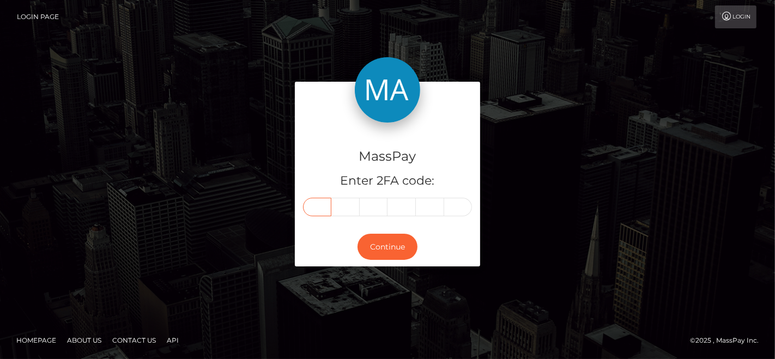
type input "0"
type input "4"
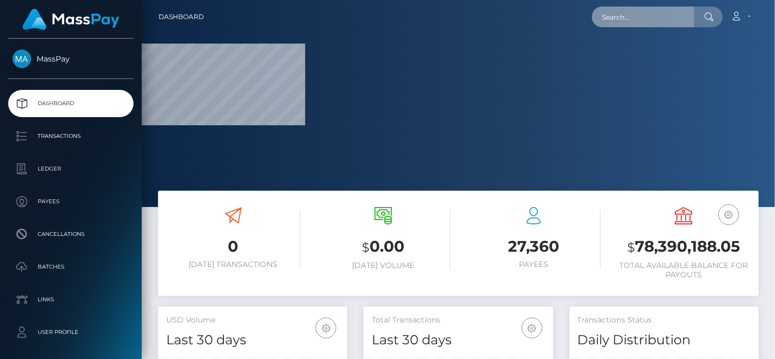
click at [631, 19] on input "text" at bounding box center [643, 17] width 102 height 21
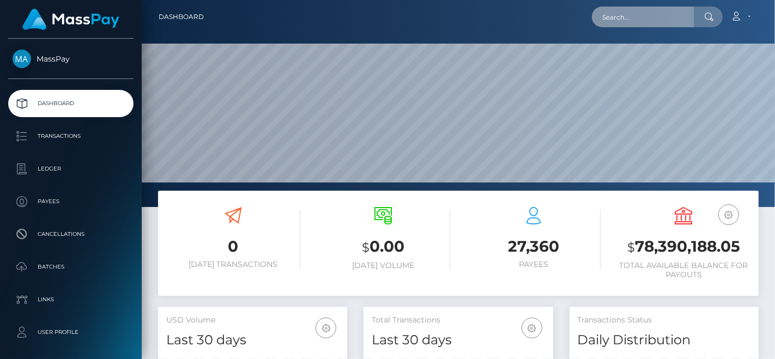
scroll to position [193, 189]
paste input "babycherryblosom77@gmail.com"
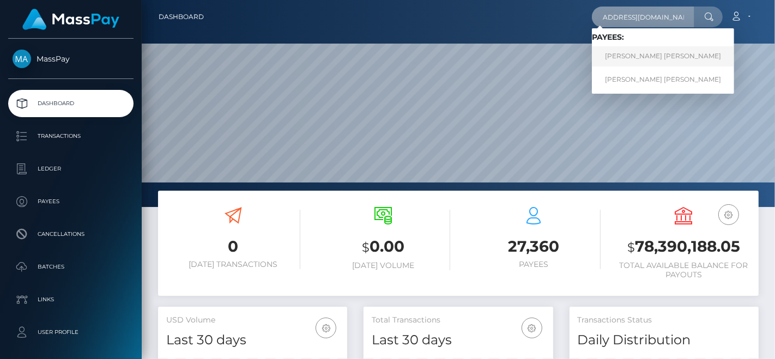
type input "babycherryblosom77@gmail.com"
click at [648, 56] on link "MARIA JOSE RUIZ CADAVID" at bounding box center [663, 56] width 142 height 20
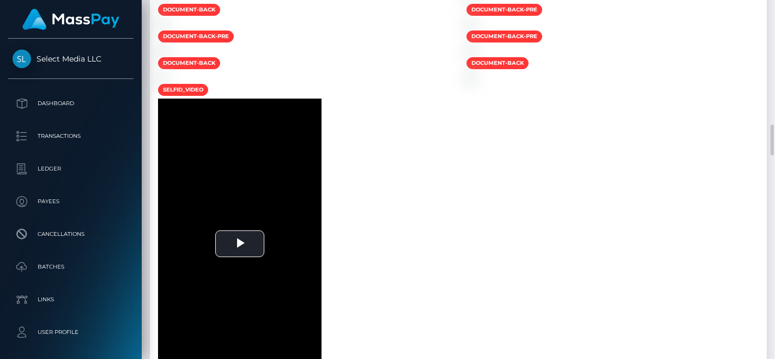
scroll to position [1392, 0]
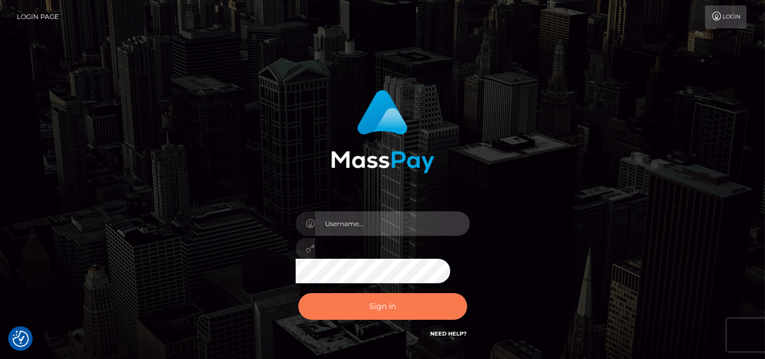
type input "[DOMAIN_NAME]"
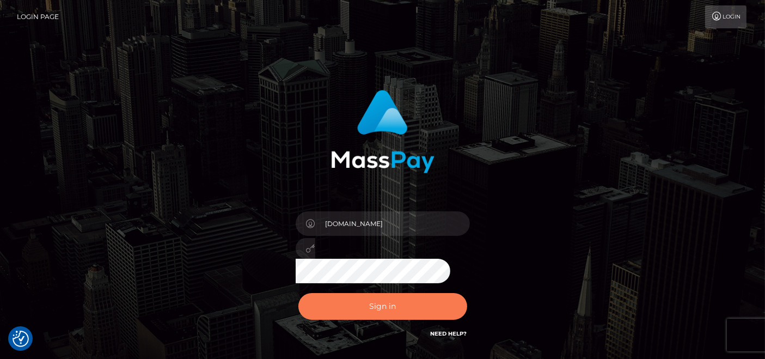
click at [397, 304] on button "Sign in" at bounding box center [382, 306] width 169 height 27
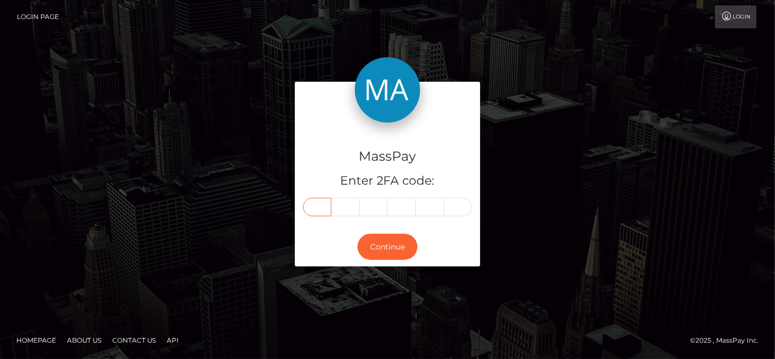
paste input "7"
type input "7"
type input "2"
type input "3"
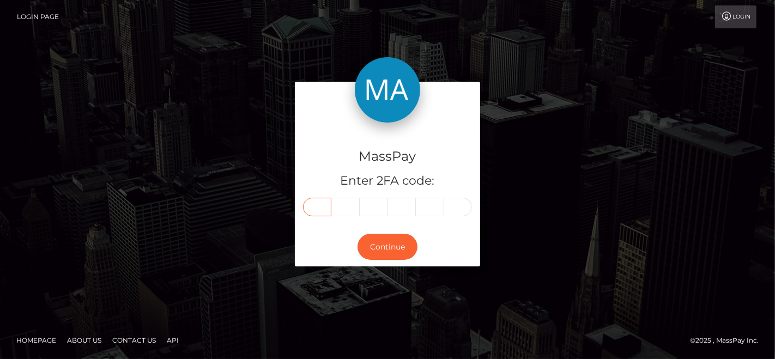
type input "5"
type input "3"
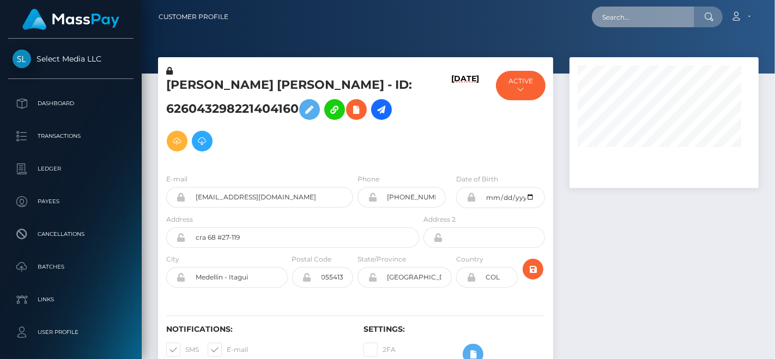
click at [633, 16] on input "text" at bounding box center [643, 17] width 102 height 21
paste input "722353"
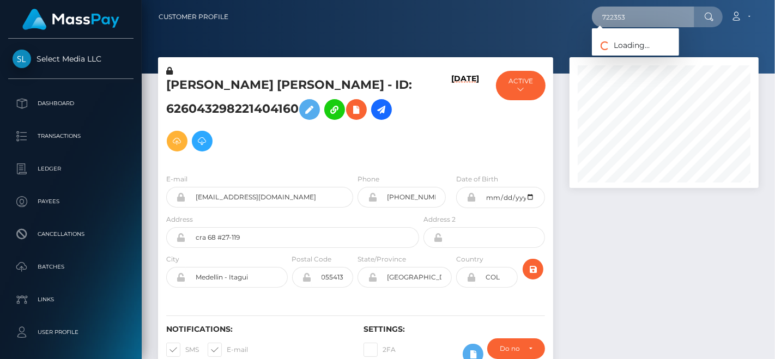
scroll to position [131, 189]
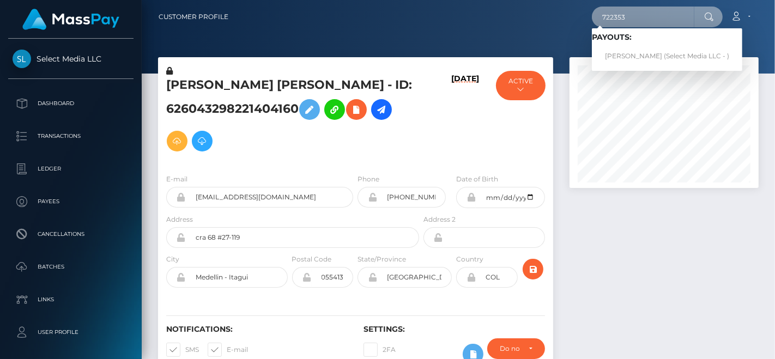
paste input "[EMAIL_ADDRESS][DOMAIN_NAME]"
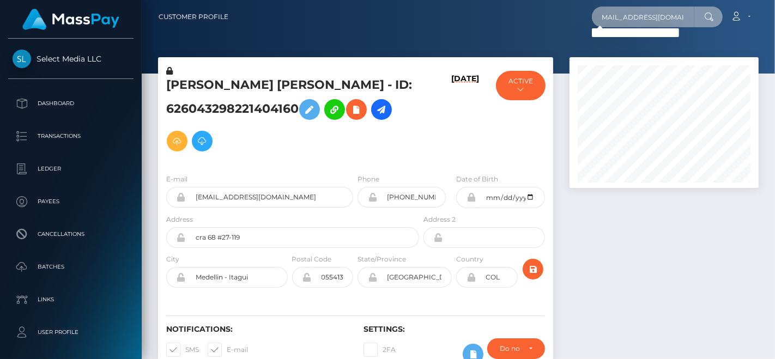
type input "[EMAIL_ADDRESS][DOMAIN_NAME]"
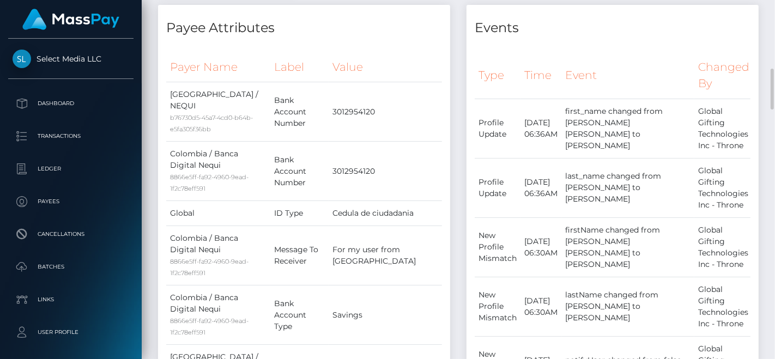
scroll to position [131, 189]
click at [674, 113] on td "first_name changed from maria jose to MARIA" at bounding box center [627, 128] width 133 height 59
click at [579, 128] on td "first_name changed from maria jose to MARIA" at bounding box center [627, 128] width 133 height 59
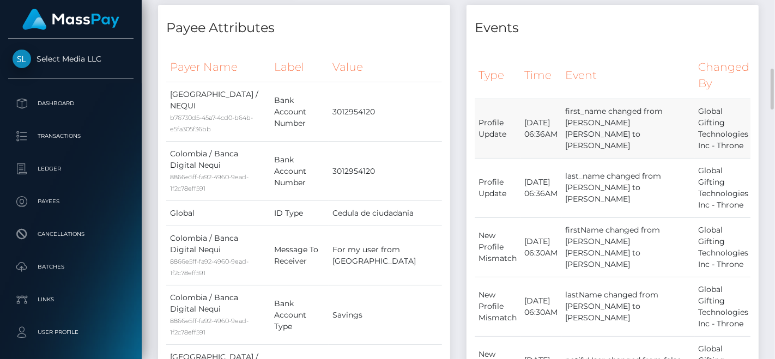
click at [683, 120] on td "first_name changed from [PERSON_NAME] [PERSON_NAME] to [PERSON_NAME]" at bounding box center [627, 128] width 133 height 59
copy td "maria"
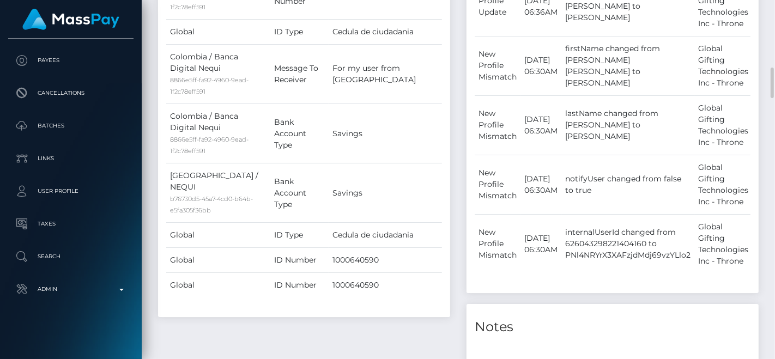
scroll to position [484, 0]
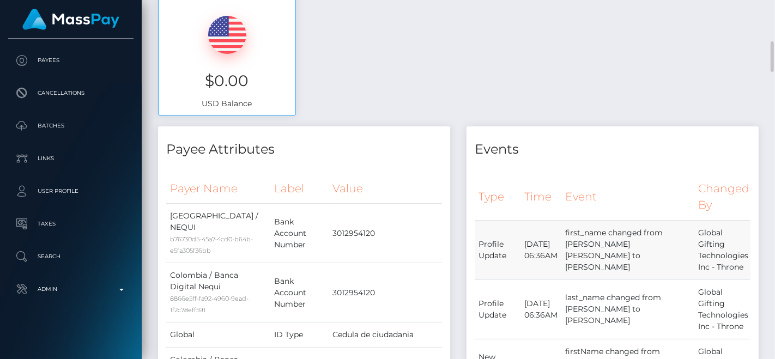
click at [575, 255] on td "first_name changed from [PERSON_NAME] [PERSON_NAME] to [PERSON_NAME]" at bounding box center [627, 249] width 133 height 59
copy td "jose"
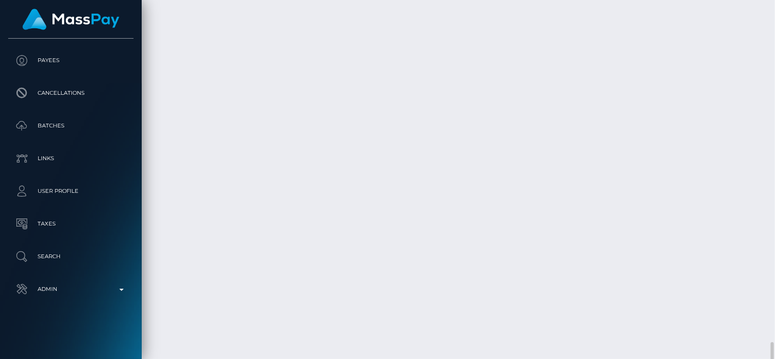
scroll to position [3280, 0]
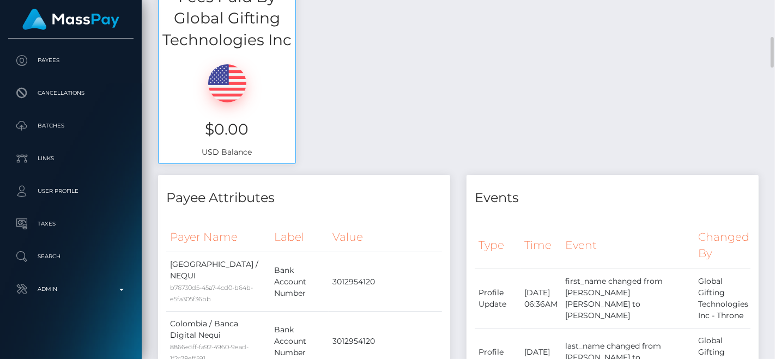
scroll to position [193, 0]
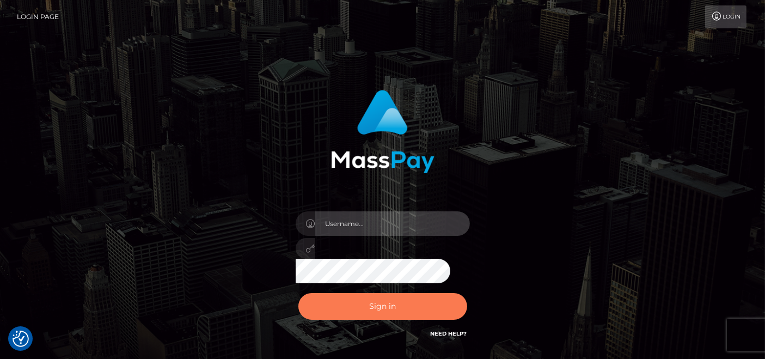
type input "[DOMAIN_NAME]"
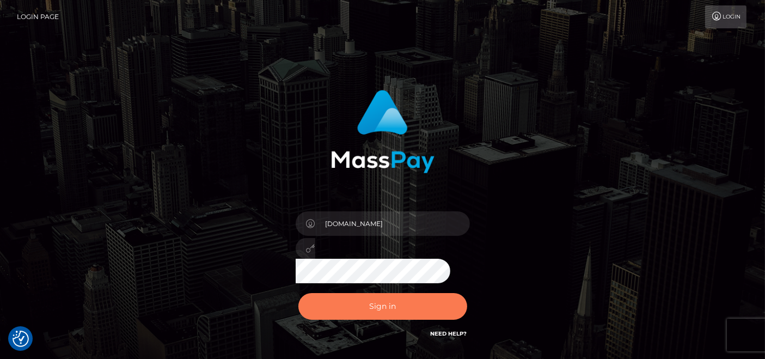
click at [349, 301] on button "Sign in" at bounding box center [382, 306] width 169 height 27
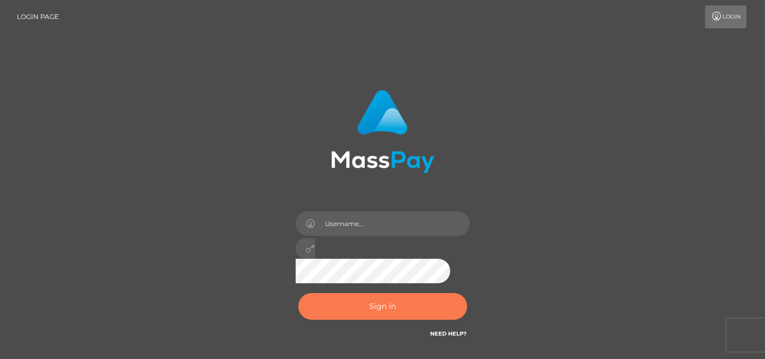
click at [375, 301] on button "Sign in" at bounding box center [382, 306] width 169 height 27
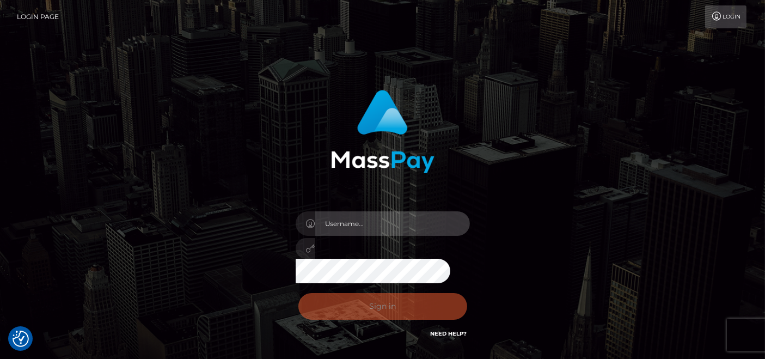
type input "[DOMAIN_NAME]"
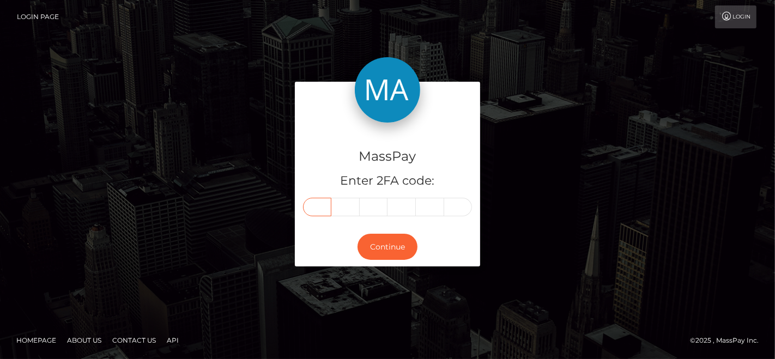
paste input "9"
type input "9"
type input "0"
type input "9"
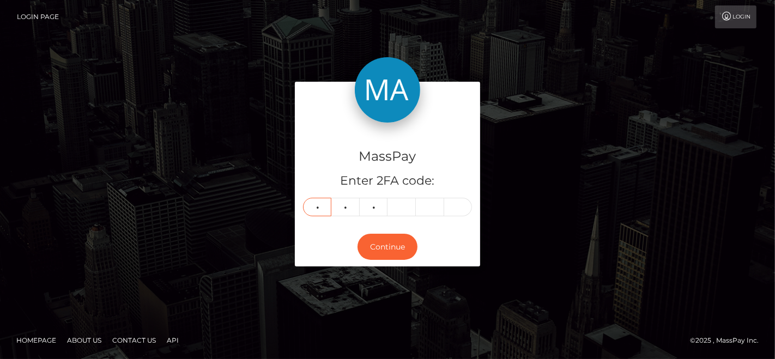
type input "4"
type input "2"
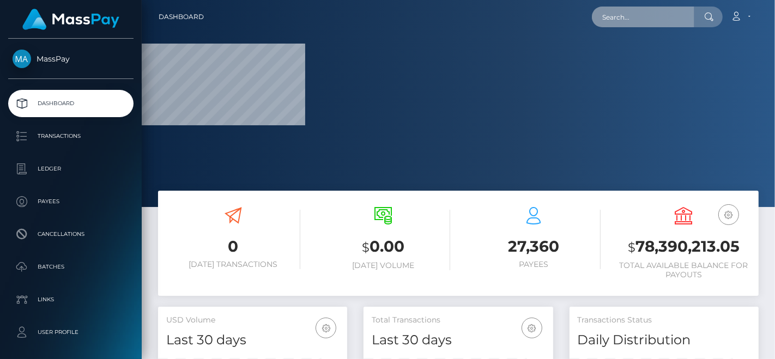
click at [624, 9] on input "text" at bounding box center [643, 17] width 102 height 21
type input "v"
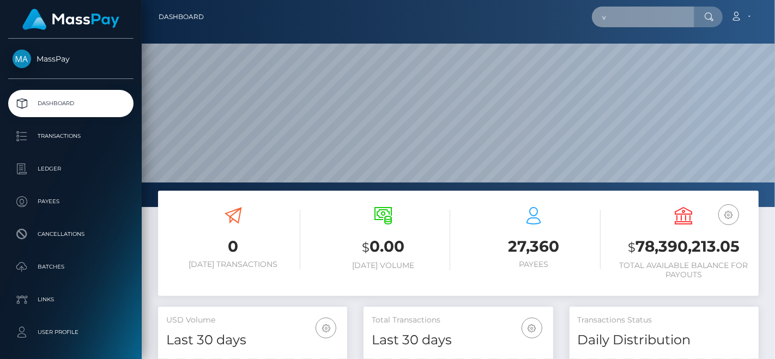
scroll to position [193, 189]
paste input "[EMAIL_ADDRESS][DOMAIN_NAME]"
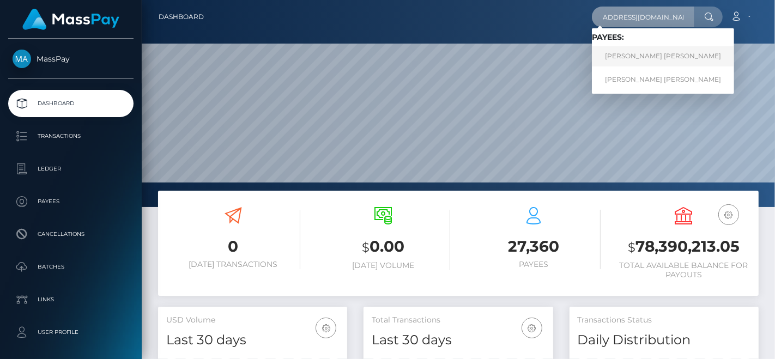
type input "[EMAIL_ADDRESS][DOMAIN_NAME]"
click at [650, 53] on link "[PERSON_NAME] [PERSON_NAME]" at bounding box center [663, 56] width 142 height 20
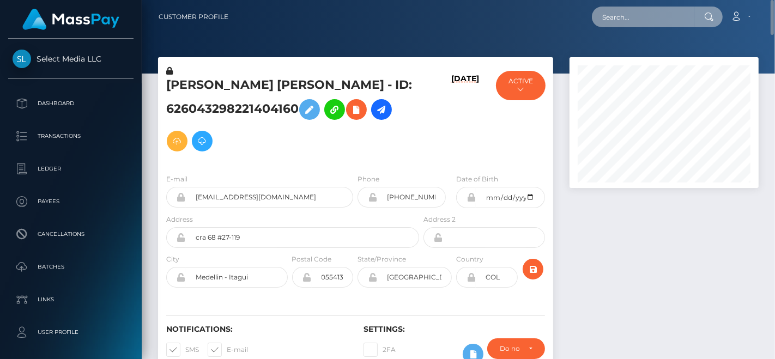
click at [649, 17] on input "text" at bounding box center [643, 17] width 102 height 21
paste input "[EMAIL_ADDRESS][DOMAIN_NAME]"
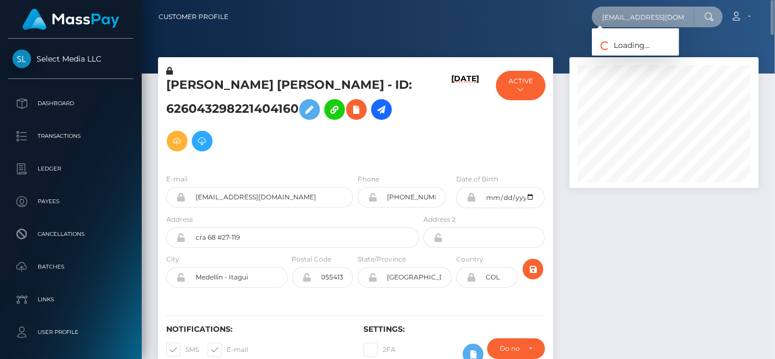
scroll to position [0, 27]
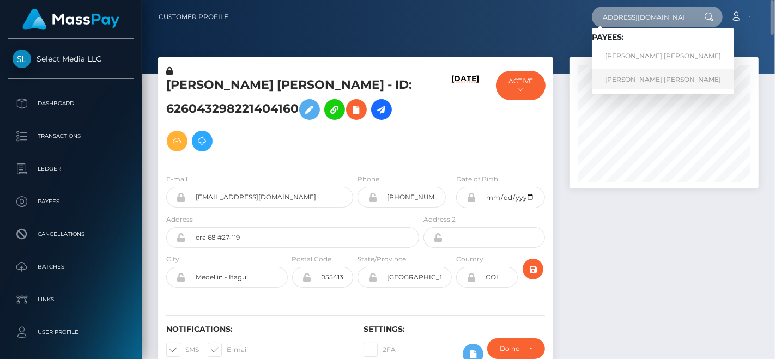
type input "[EMAIL_ADDRESS][DOMAIN_NAME]"
click at [644, 80] on link "MARIA JOSE RUIZ CADAVID" at bounding box center [663, 79] width 142 height 20
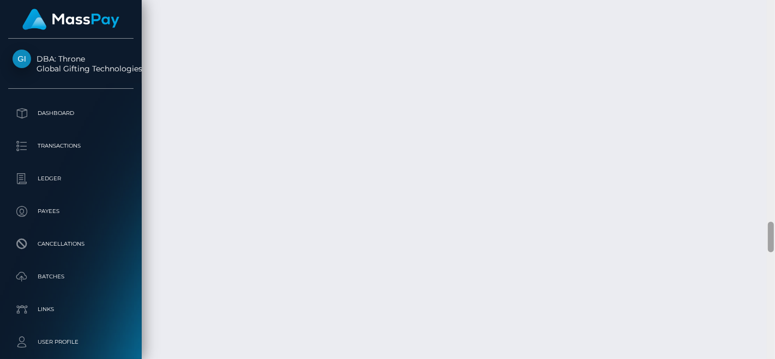
scroll to position [2961, 0]
drag, startPoint x: 774, startPoint y: 231, endPoint x: 774, endPoint y: 294, distance: 62.1
click at [774, 294] on div at bounding box center [770, 179] width 8 height 359
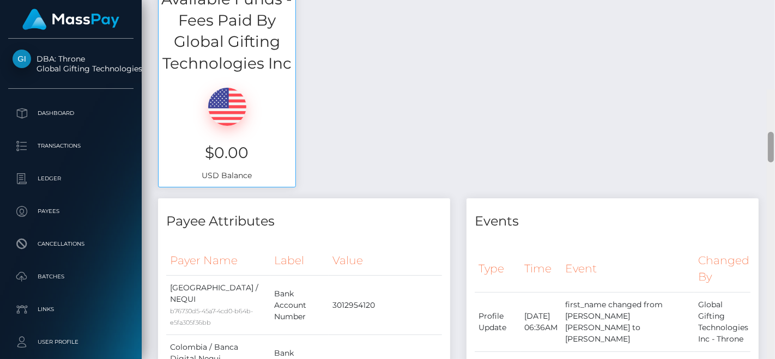
scroll to position [0, 0]
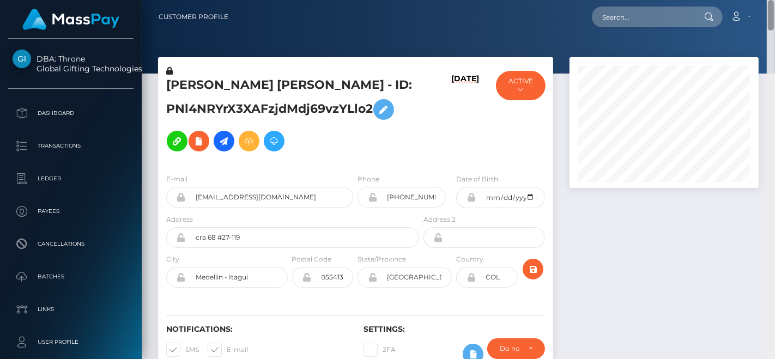
drag, startPoint x: 770, startPoint y: 256, endPoint x: 774, endPoint y: -17, distance: 272.9
click at [774, 0] on html "DBA: Throne Global Gifting Technologies Inc Dashboard Transactions Ledger Payee…" at bounding box center [387, 179] width 775 height 359
click at [464, 75] on h6 "11/19/24" at bounding box center [465, 117] width 28 height 87
click at [407, 65] on div "MARIA JOSE RUIZ CADAVID - ID: PNl4NRYrX3XAFzjdMdj69vzYLlo2" at bounding box center [289, 115] width 263 height 100
